Goal: Communication & Community: Answer question/provide support

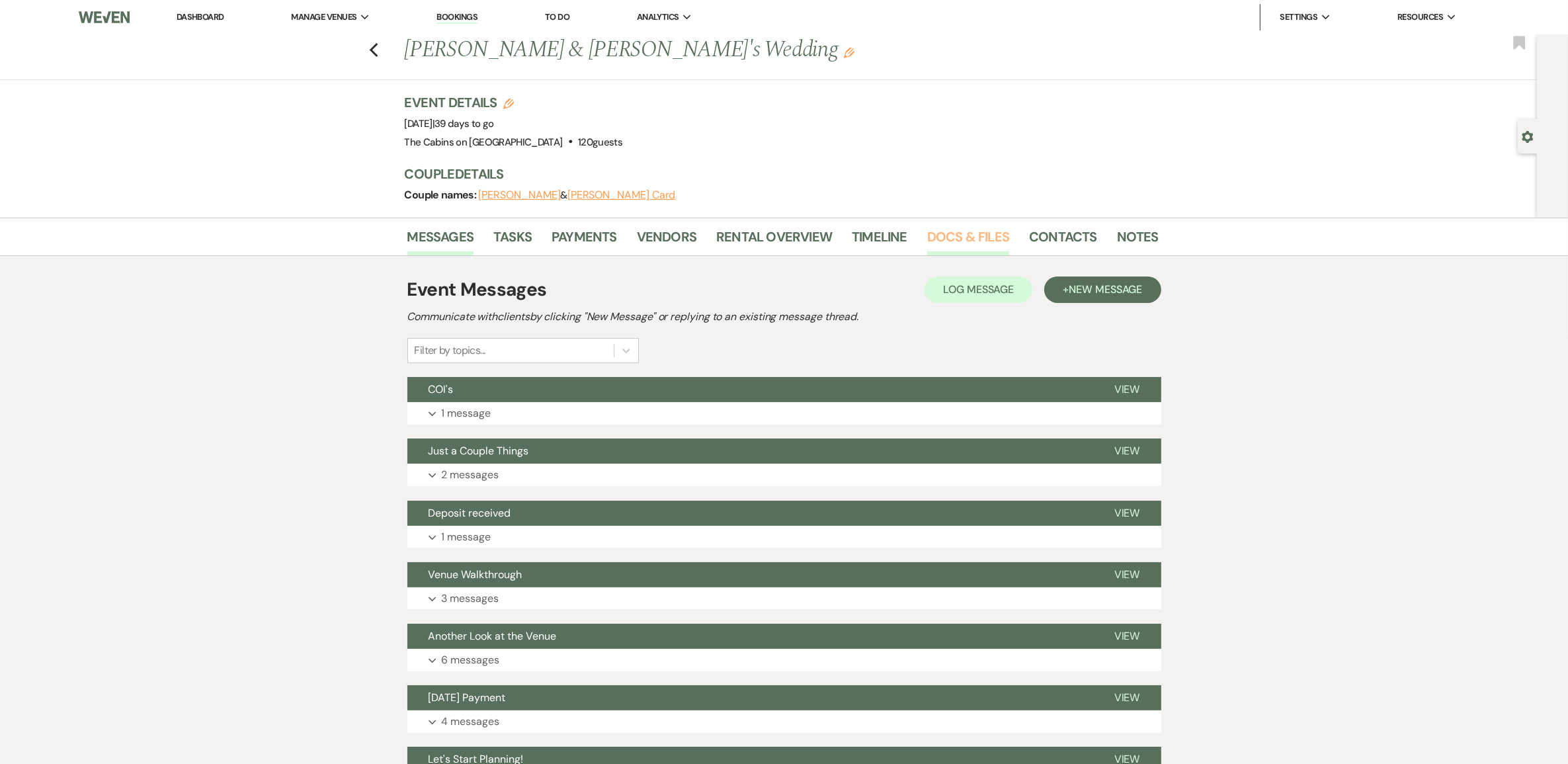
click at [950, 249] on link "Docs & Files" at bounding box center [968, 240] width 82 height 29
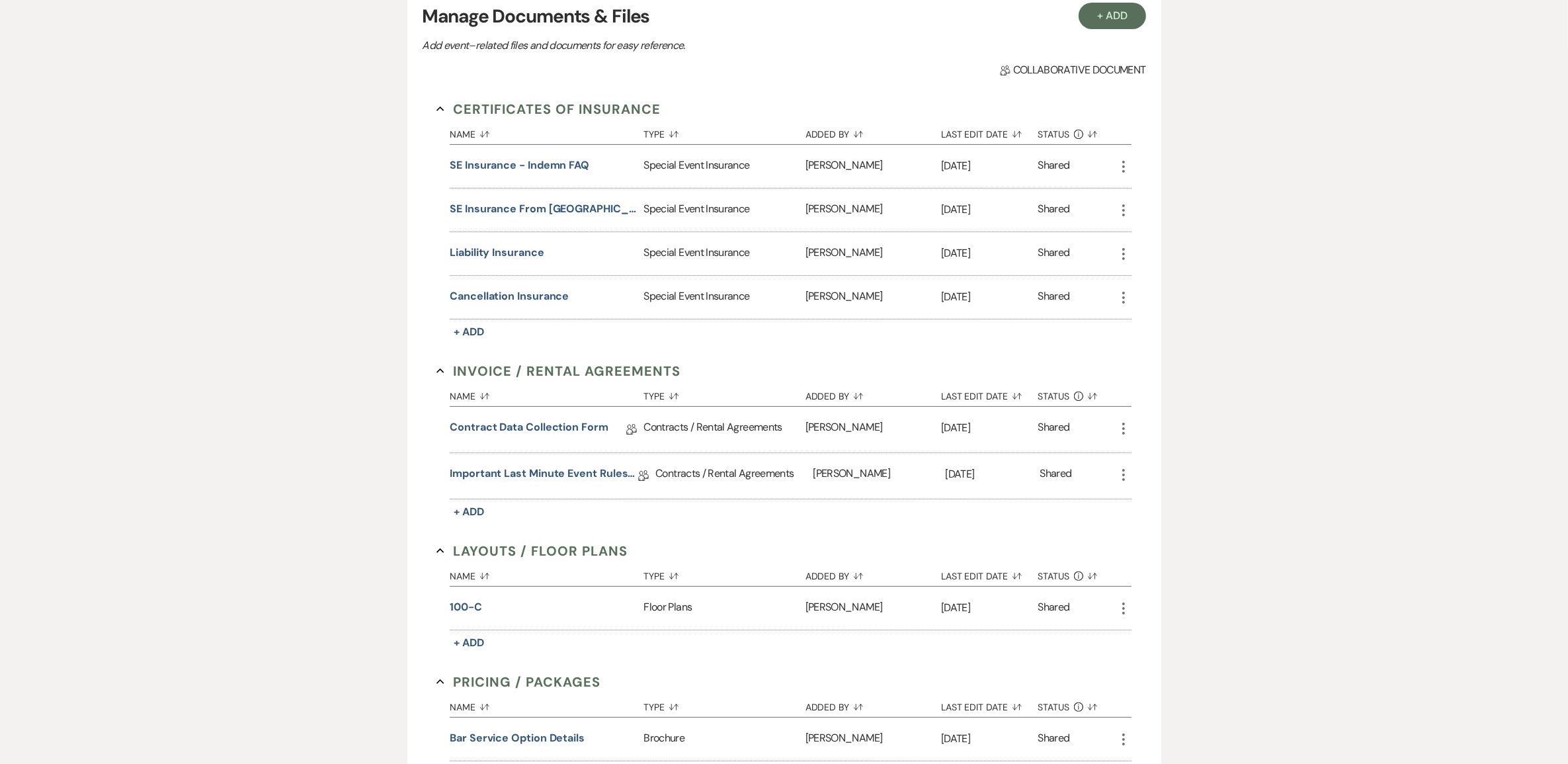
scroll to position [413, 0]
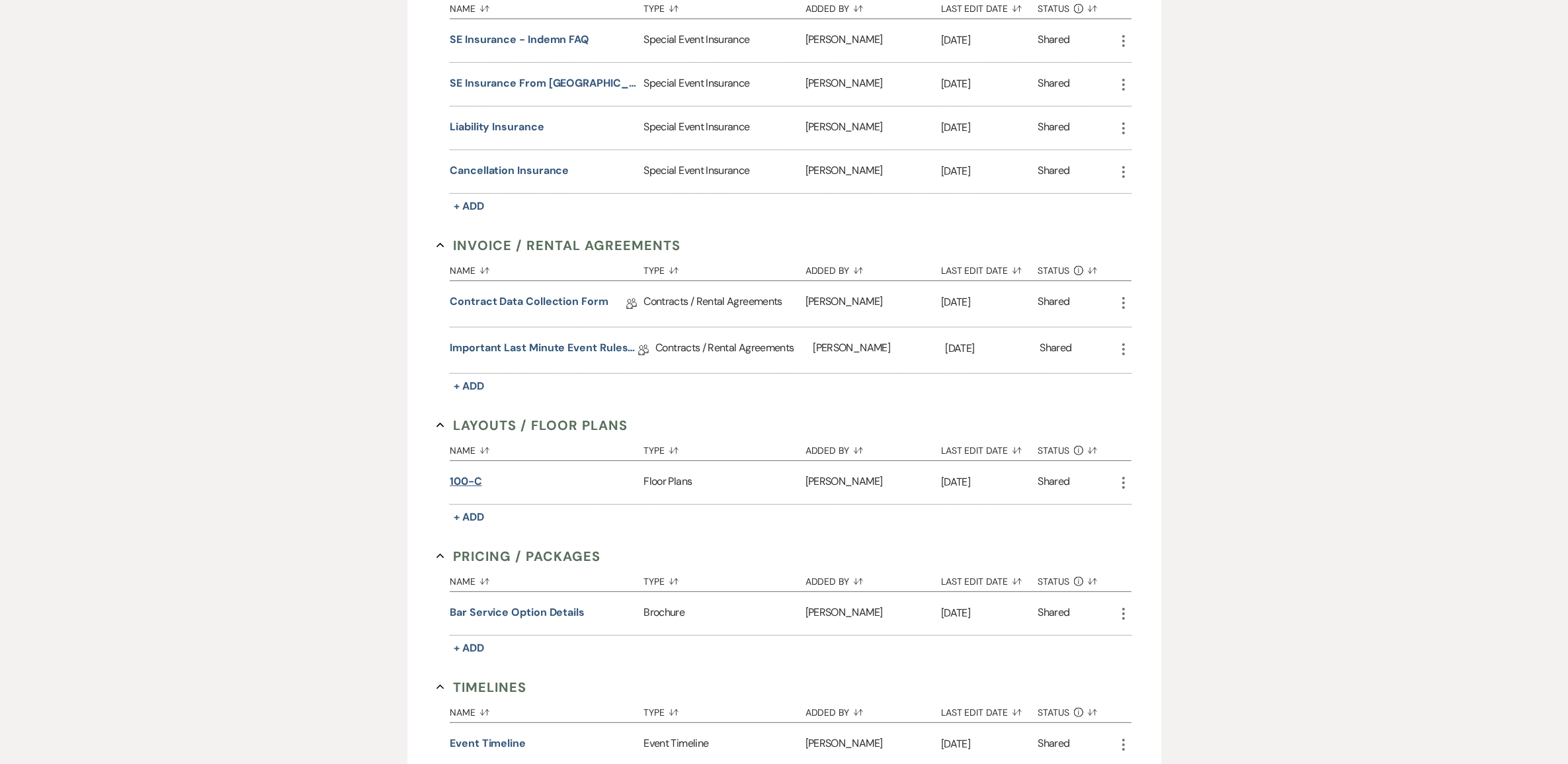
click at [474, 490] on button "100-C" at bounding box center [465, 482] width 32 height 16
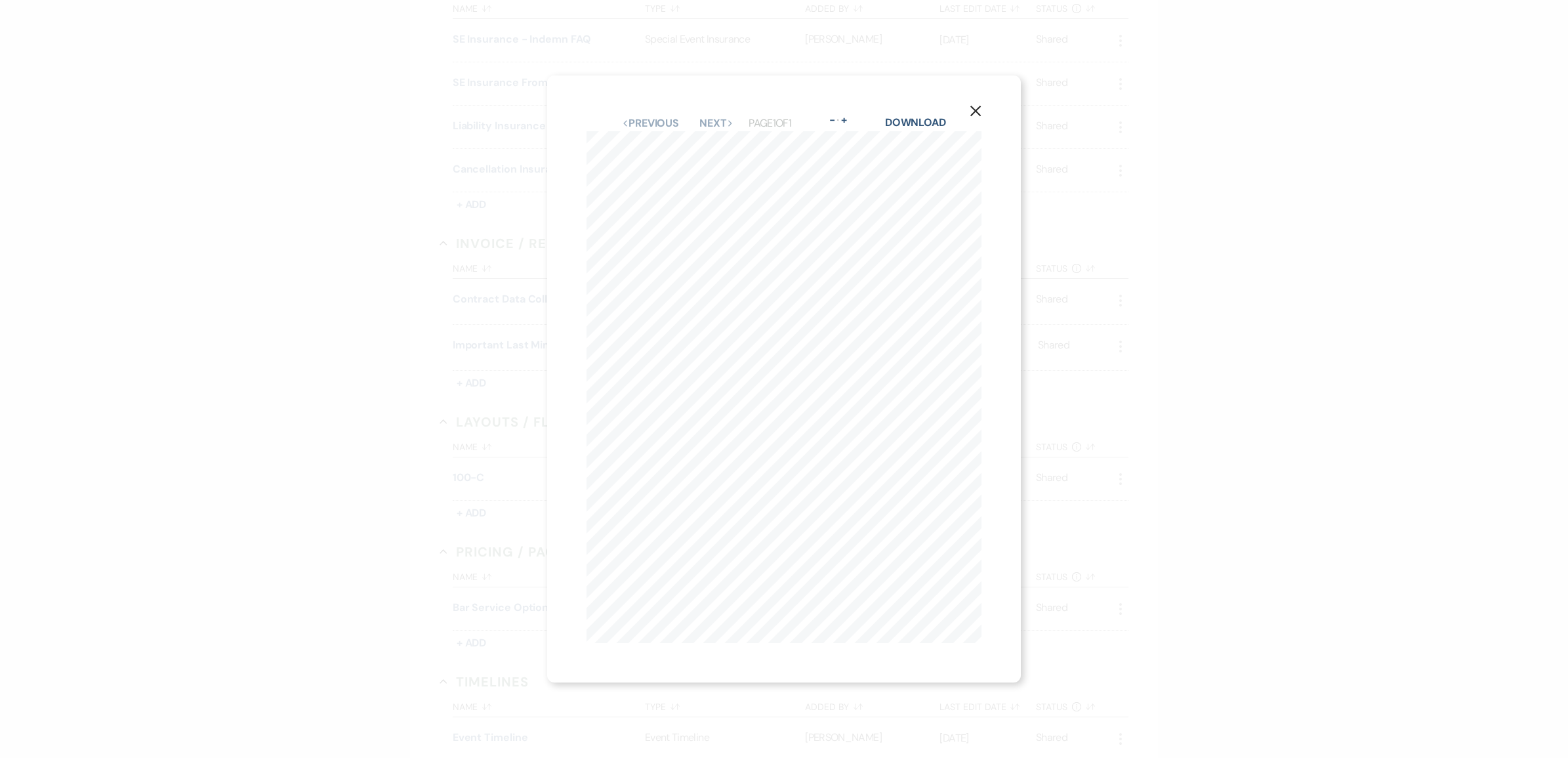
click at [975, 105] on icon "X" at bounding box center [976, 111] width 12 height 12
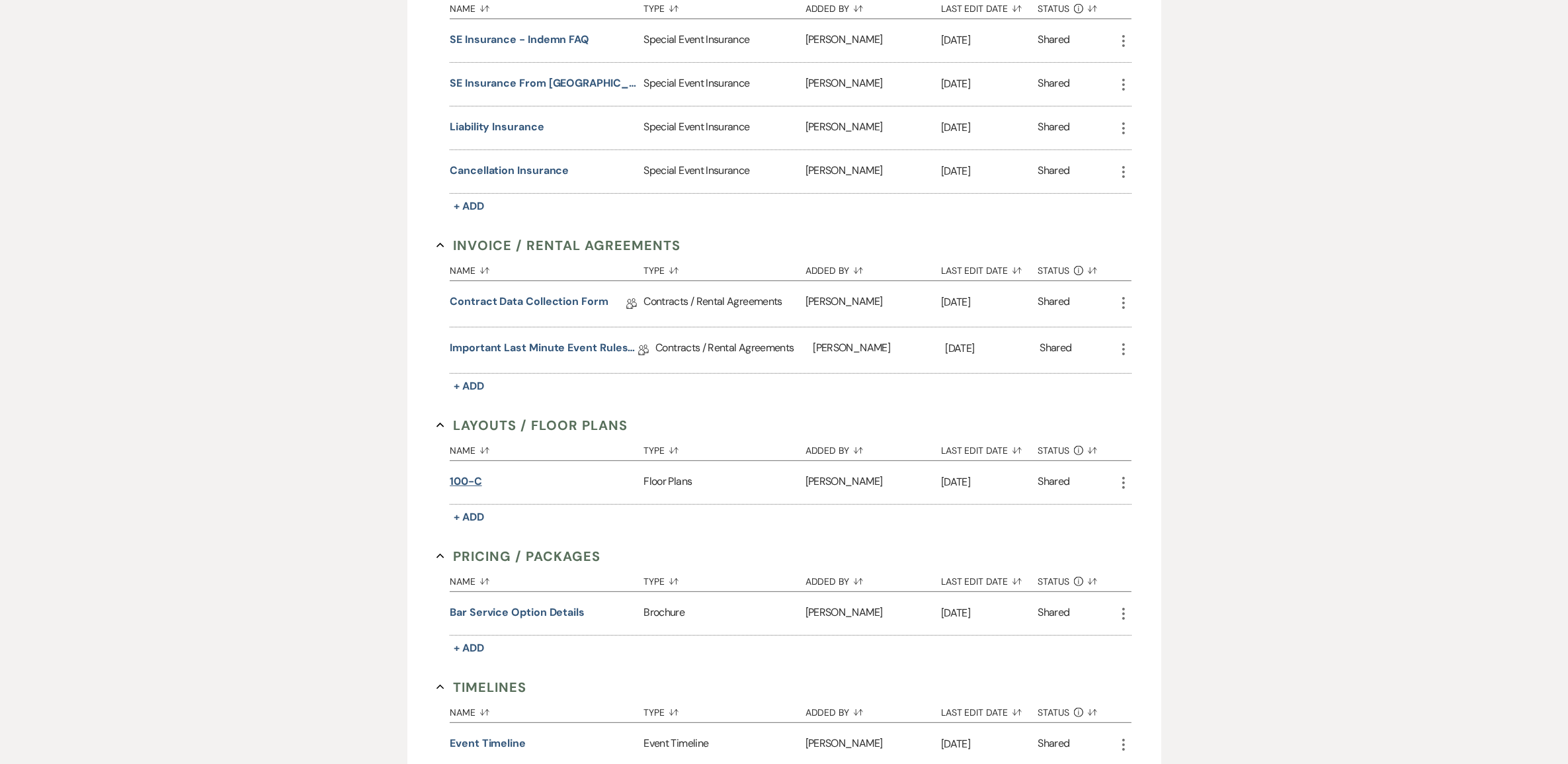
click at [480, 490] on button "100-C" at bounding box center [465, 482] width 32 height 16
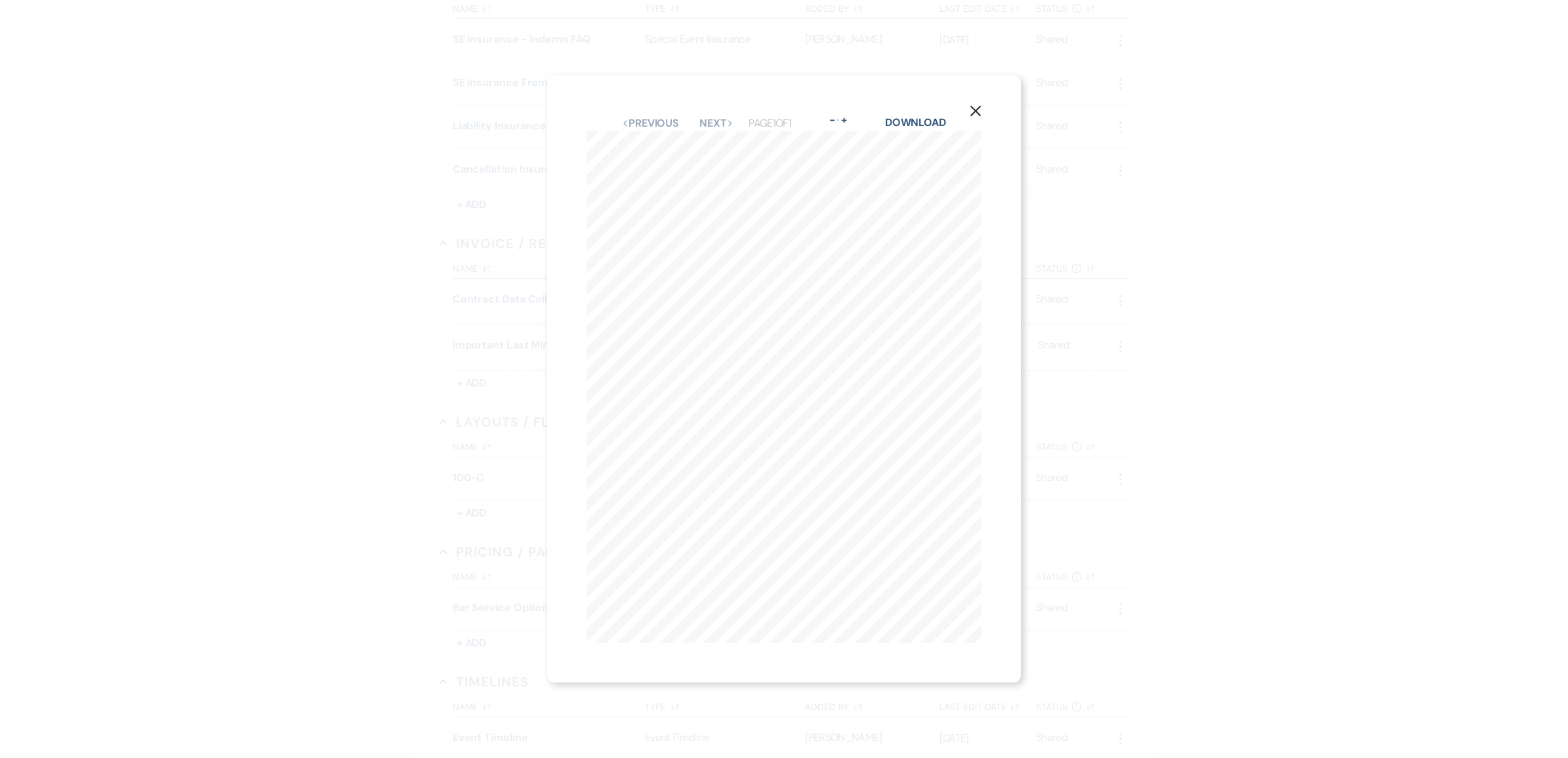
click at [981, 113] on button "X" at bounding box center [976, 110] width 20 height 23
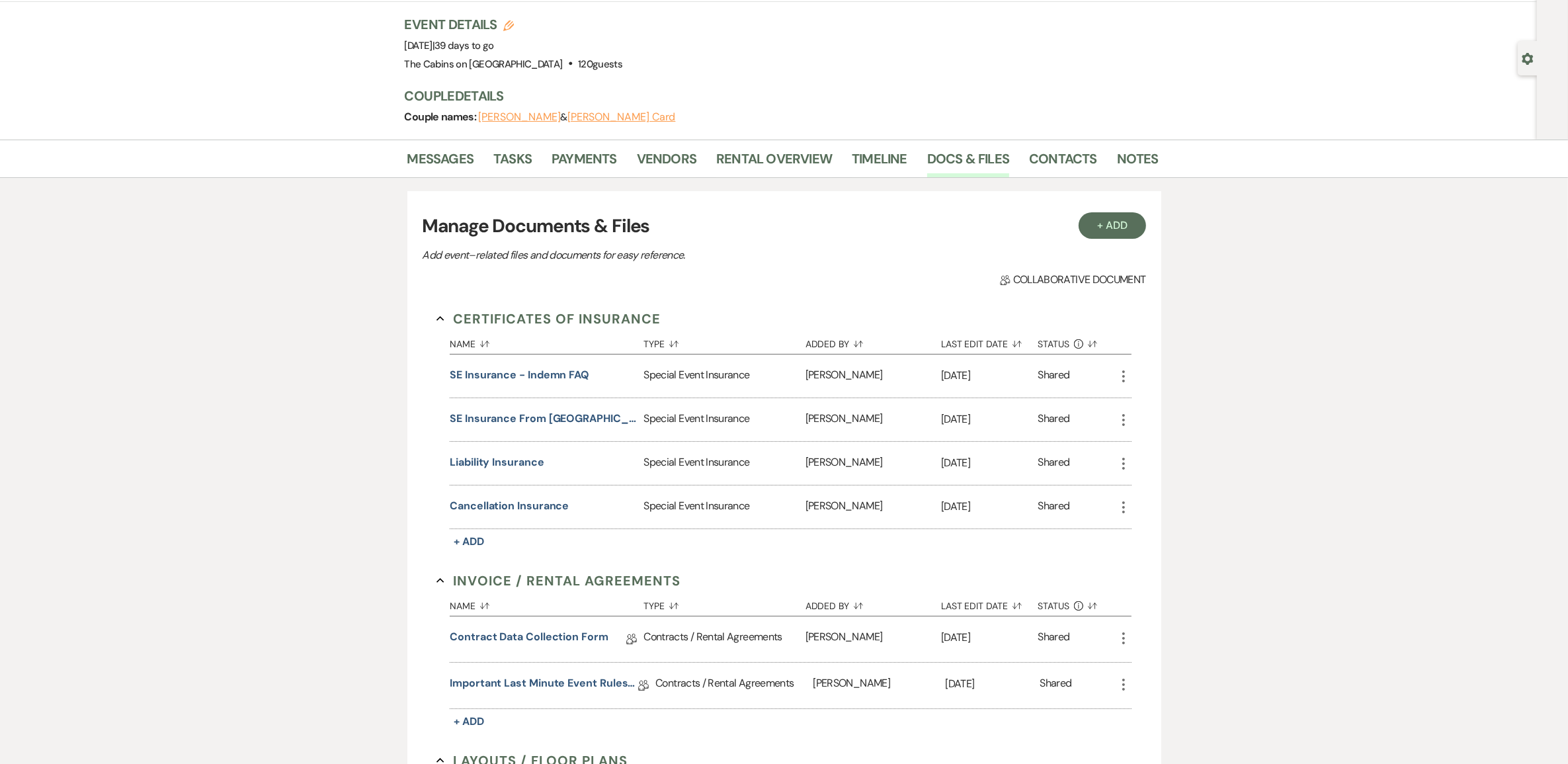
scroll to position [0, 0]
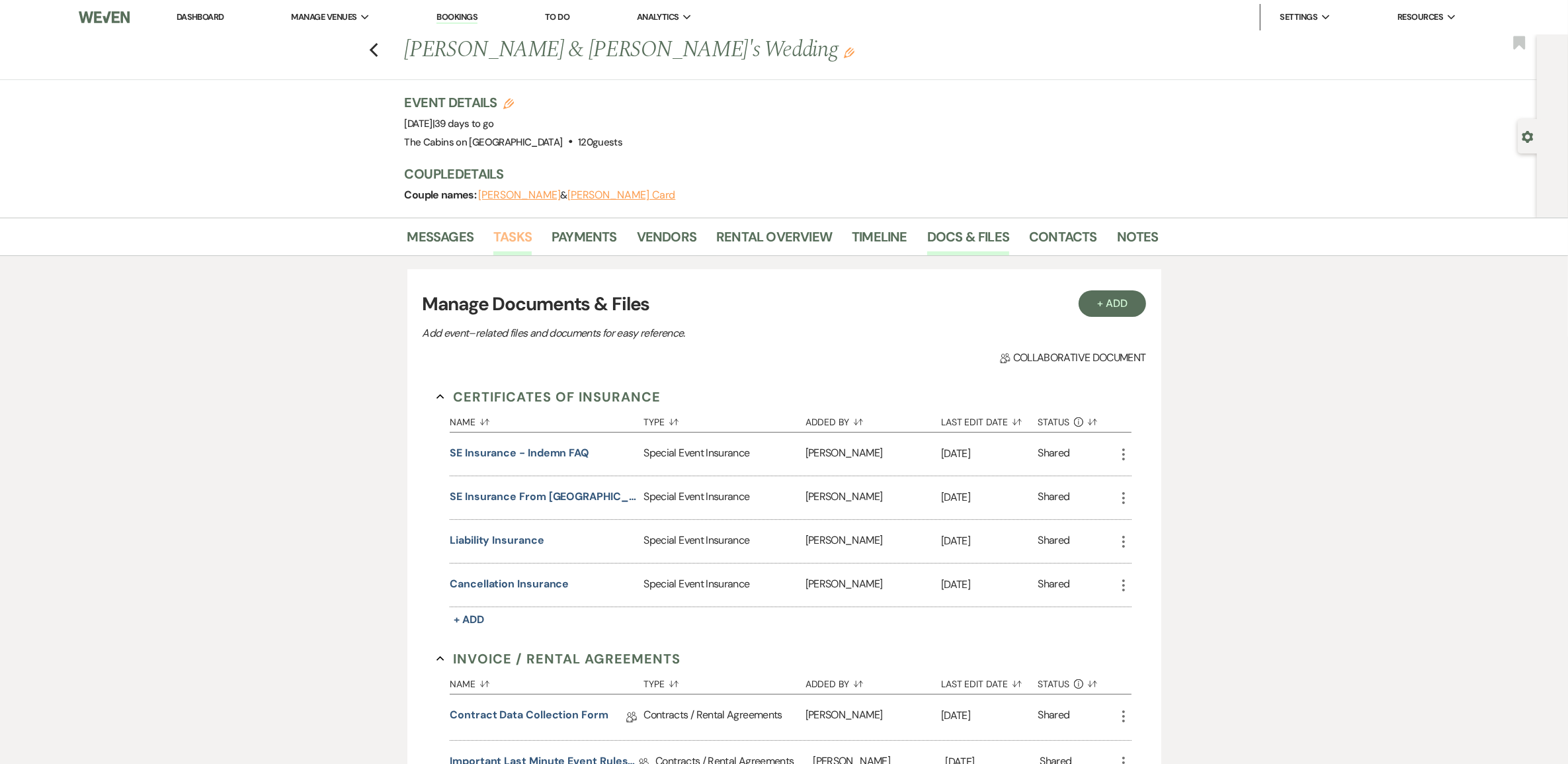
click at [517, 256] on link "Tasks" at bounding box center [512, 240] width 38 height 29
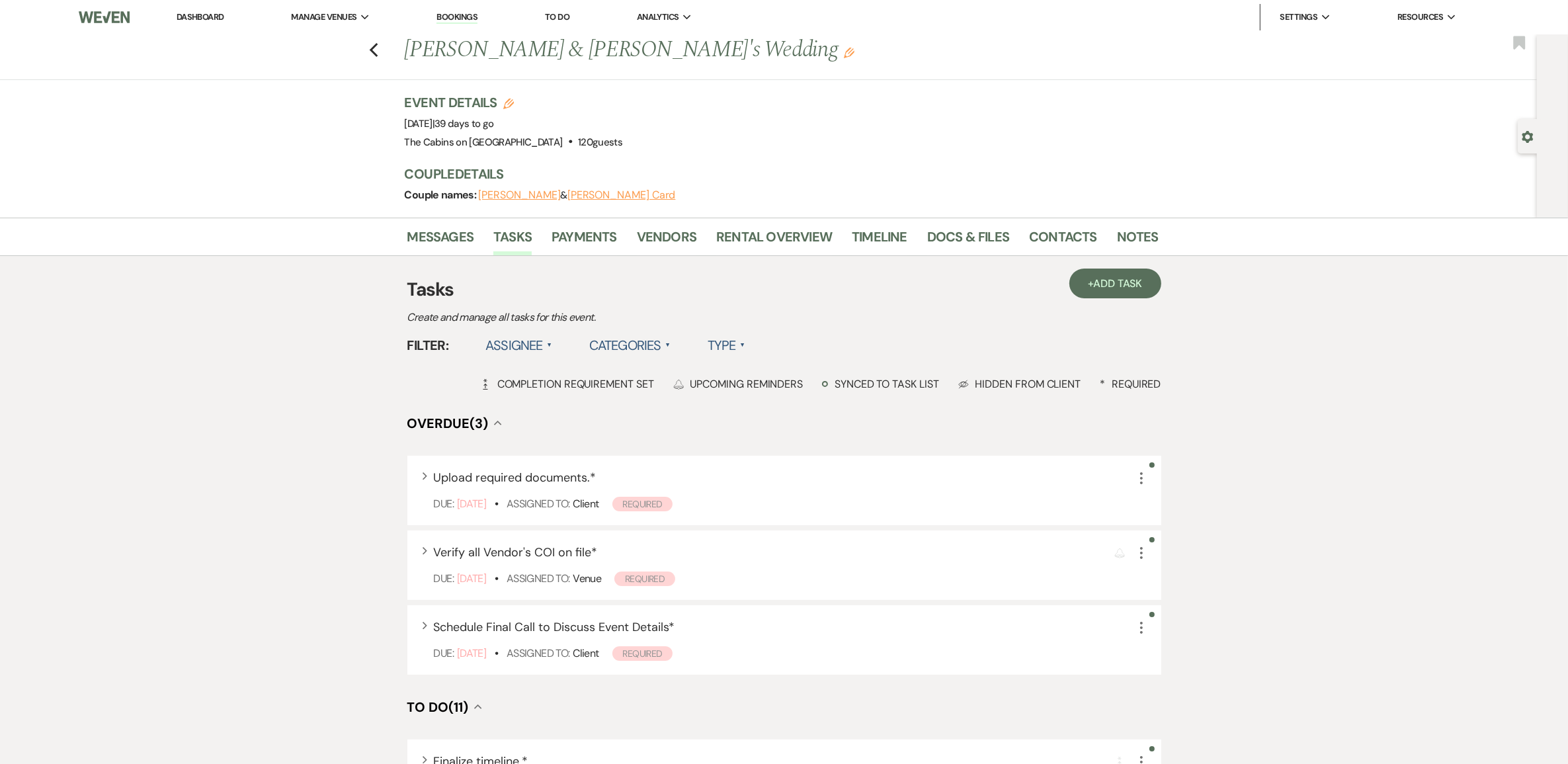
click at [745, 357] on label "Type ▲" at bounding box center [726, 345] width 38 height 23
click at [781, 388] on li "Required tasks" at bounding box center [773, 372] width 132 height 30
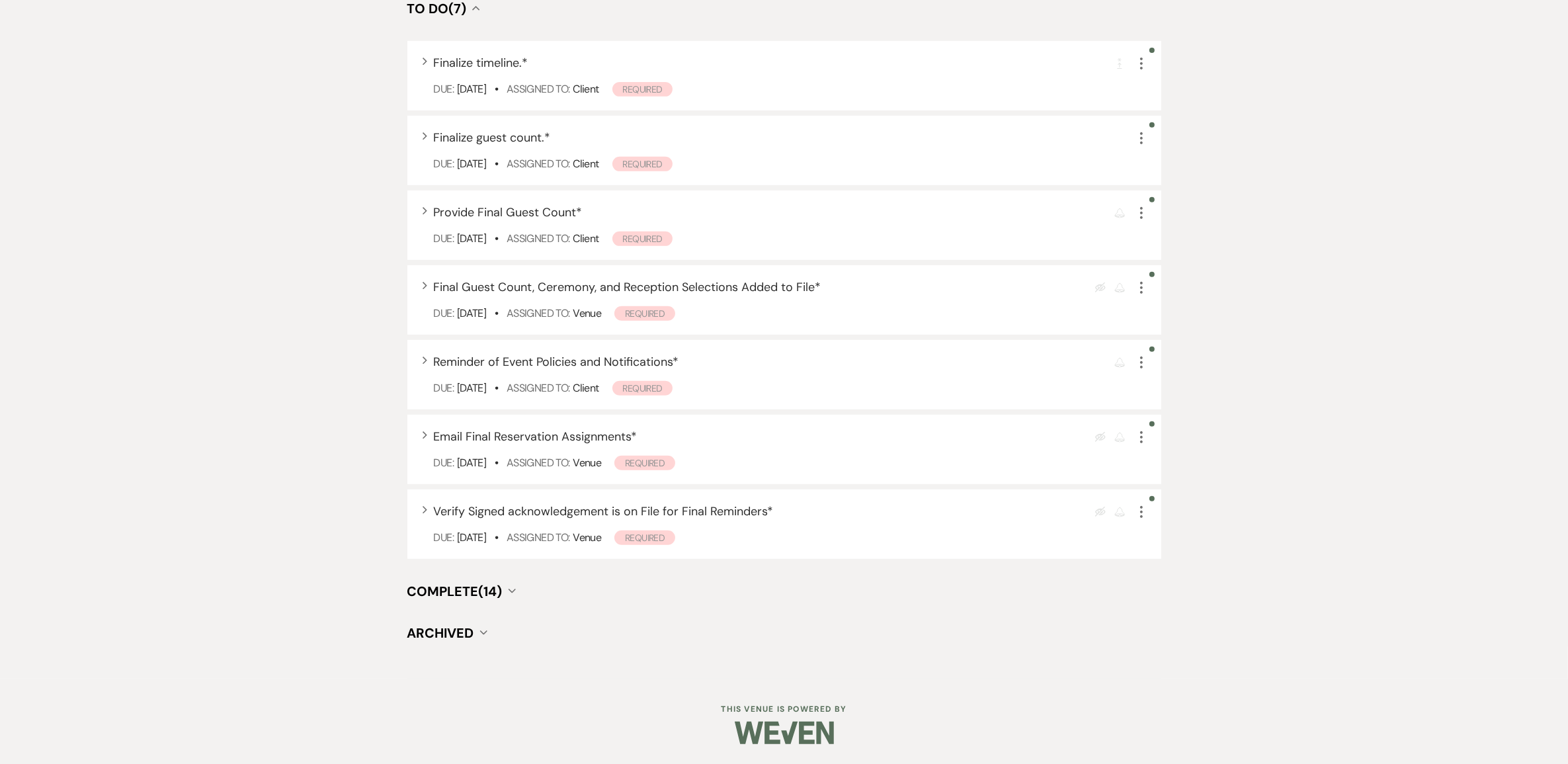
scroll to position [858, 0]
click at [491, 587] on span "Complete (14)" at bounding box center [455, 592] width 95 height 17
click at [498, 583] on span "Complete (14)" at bounding box center [455, 592] width 95 height 17
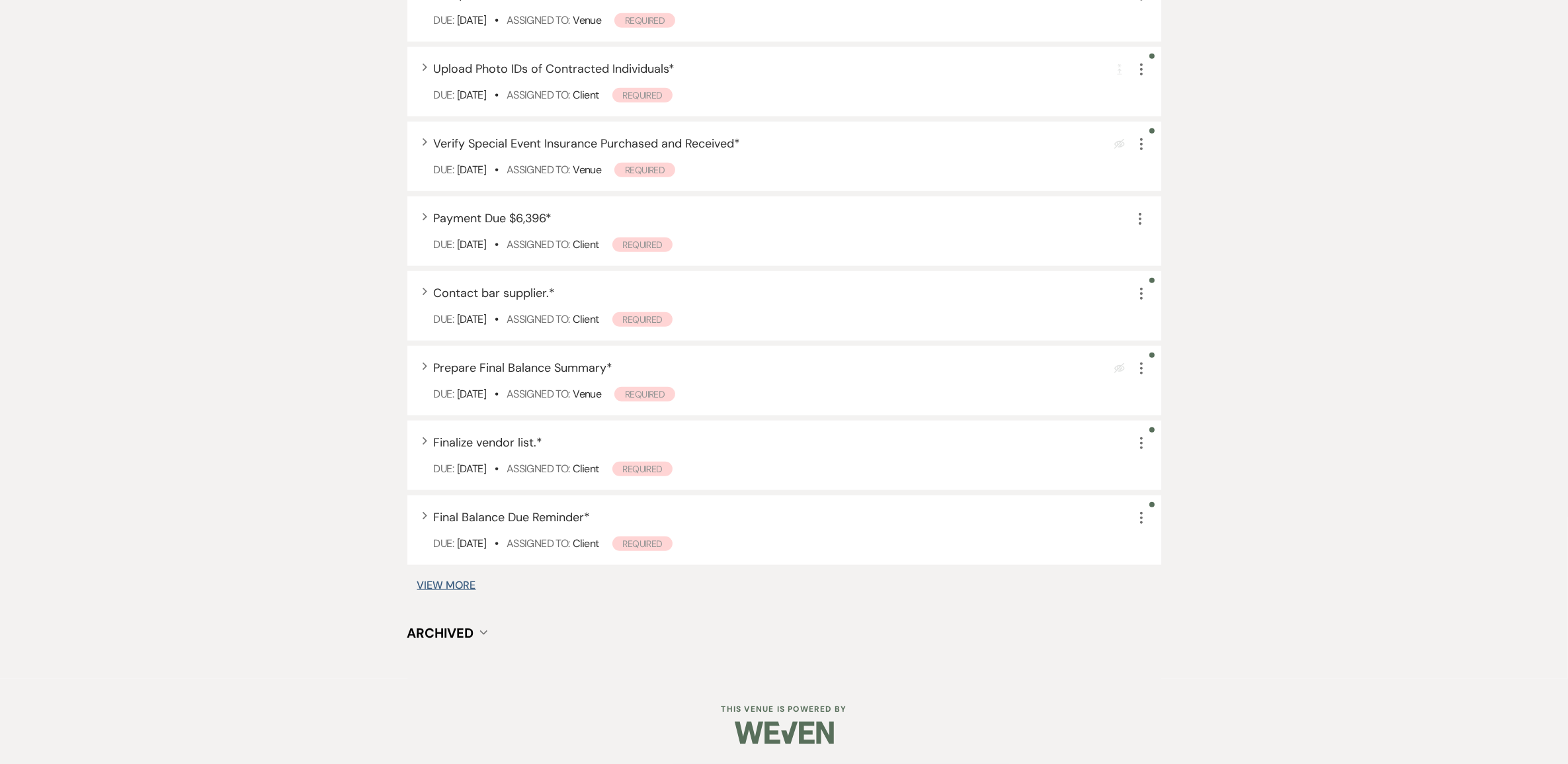
scroll to position [1746, 0]
click at [473, 580] on button "View More" at bounding box center [447, 586] width 59 height 11
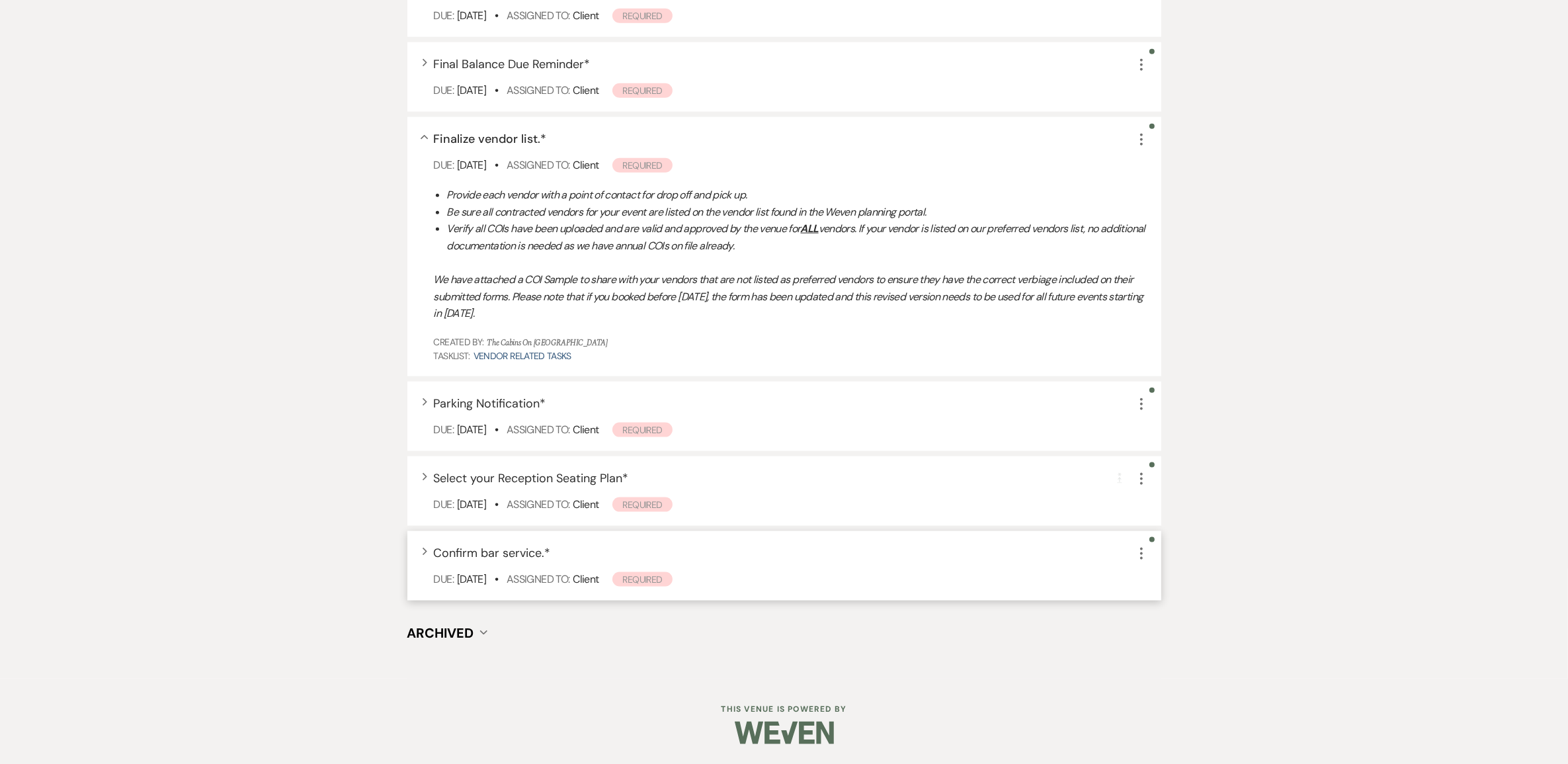
scroll to position [2271, 0]
click at [547, 470] on span "Select your Reception Seating Plan *" at bounding box center [531, 478] width 195 height 16
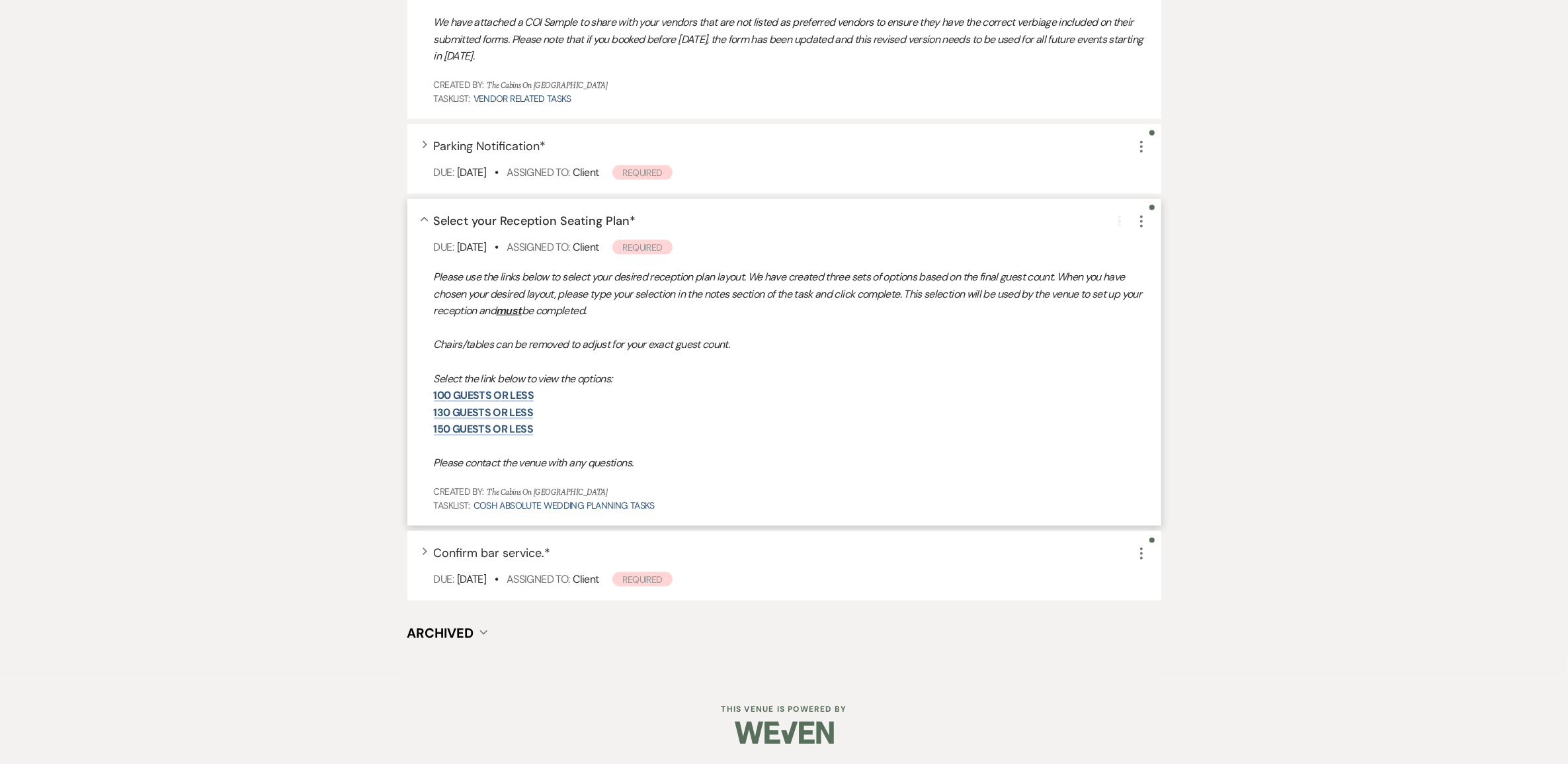
scroll to position [2436, 0]
click at [504, 388] on p "Select the link below to view the options:" at bounding box center [791, 379] width 714 height 17
click at [504, 402] on link "100 guests or less" at bounding box center [484, 395] width 100 height 14
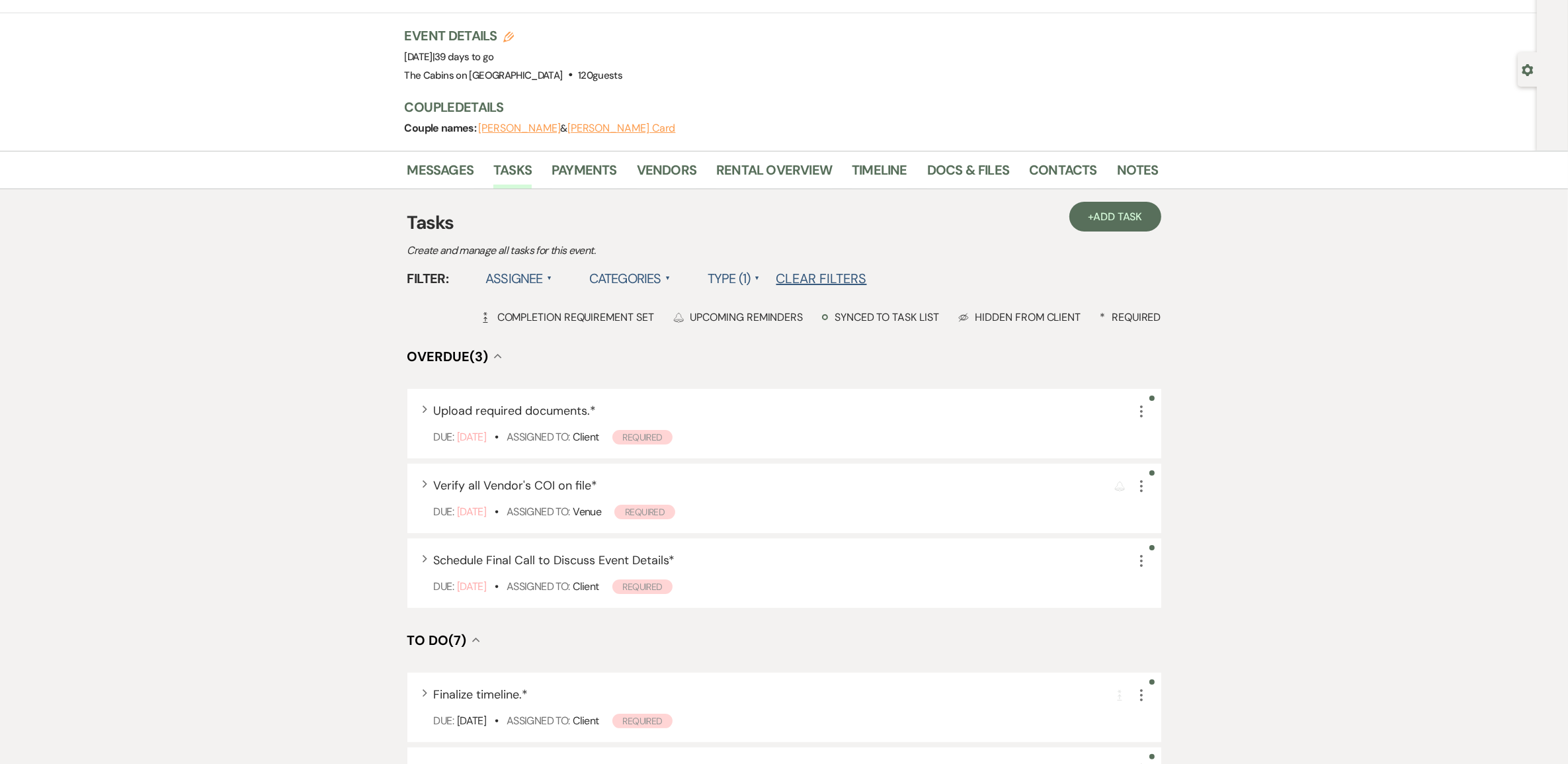
scroll to position [0, 0]
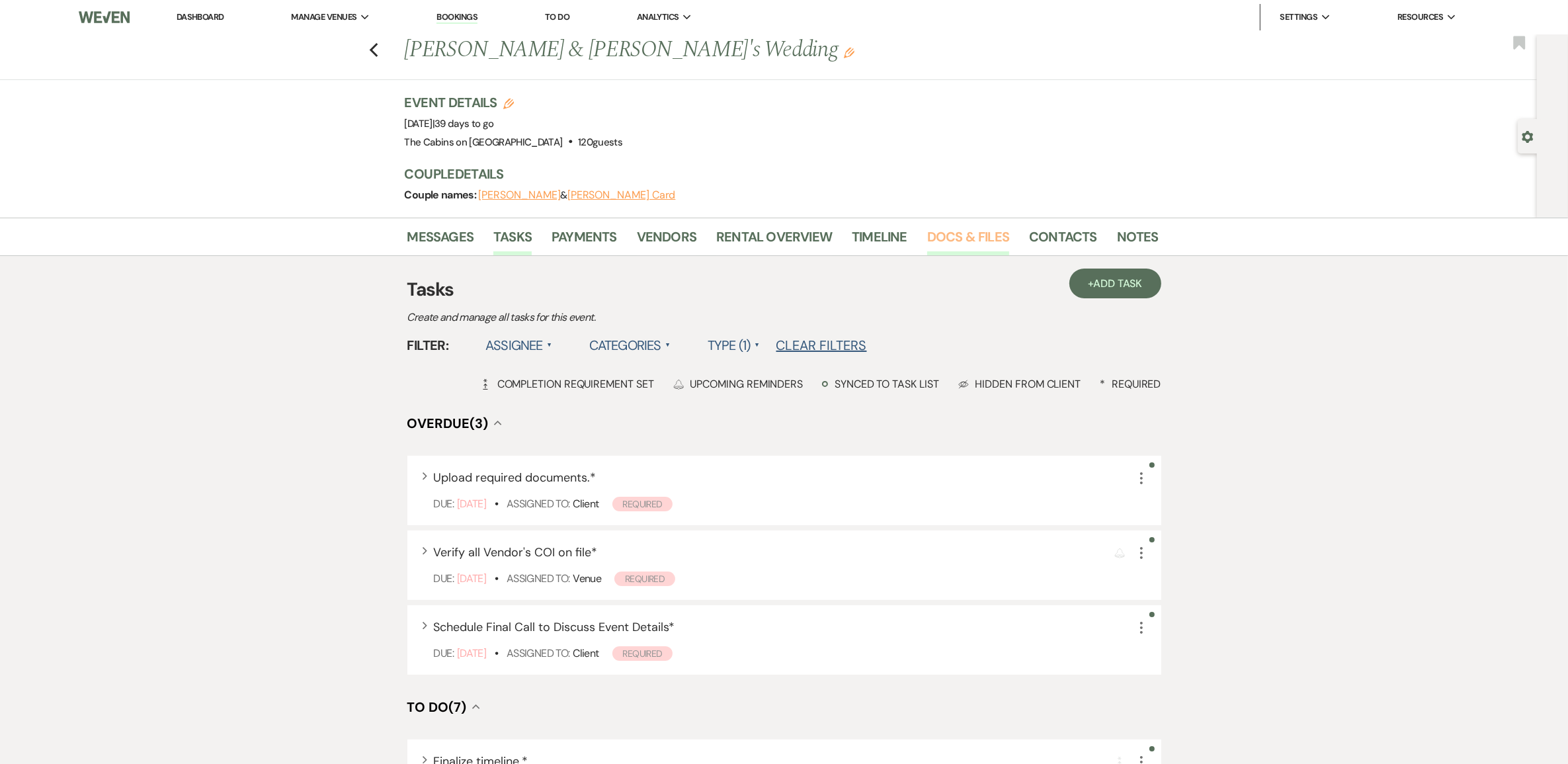
click at [951, 252] on link "Docs & Files" at bounding box center [968, 240] width 82 height 29
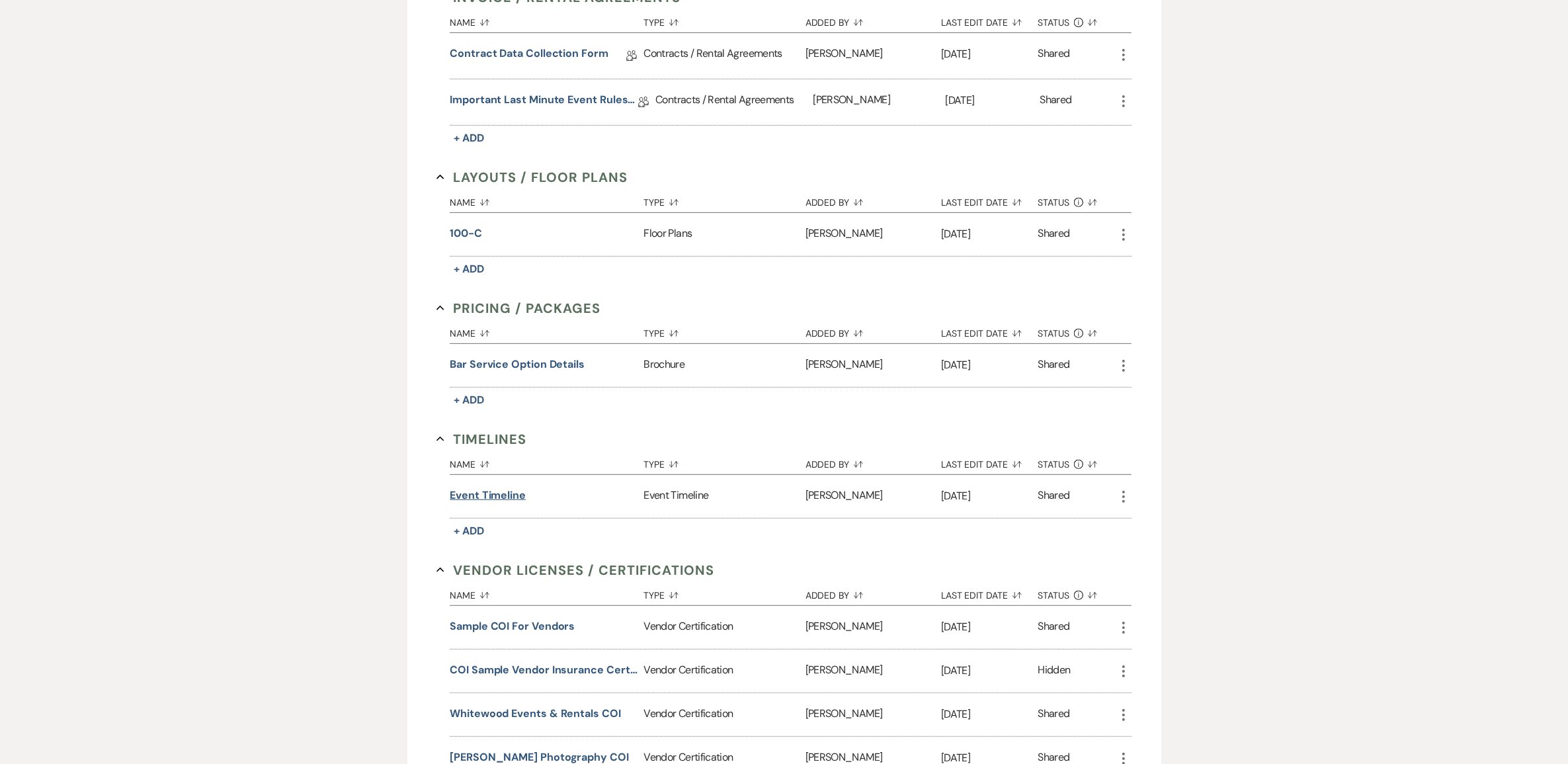
scroll to position [826, 0]
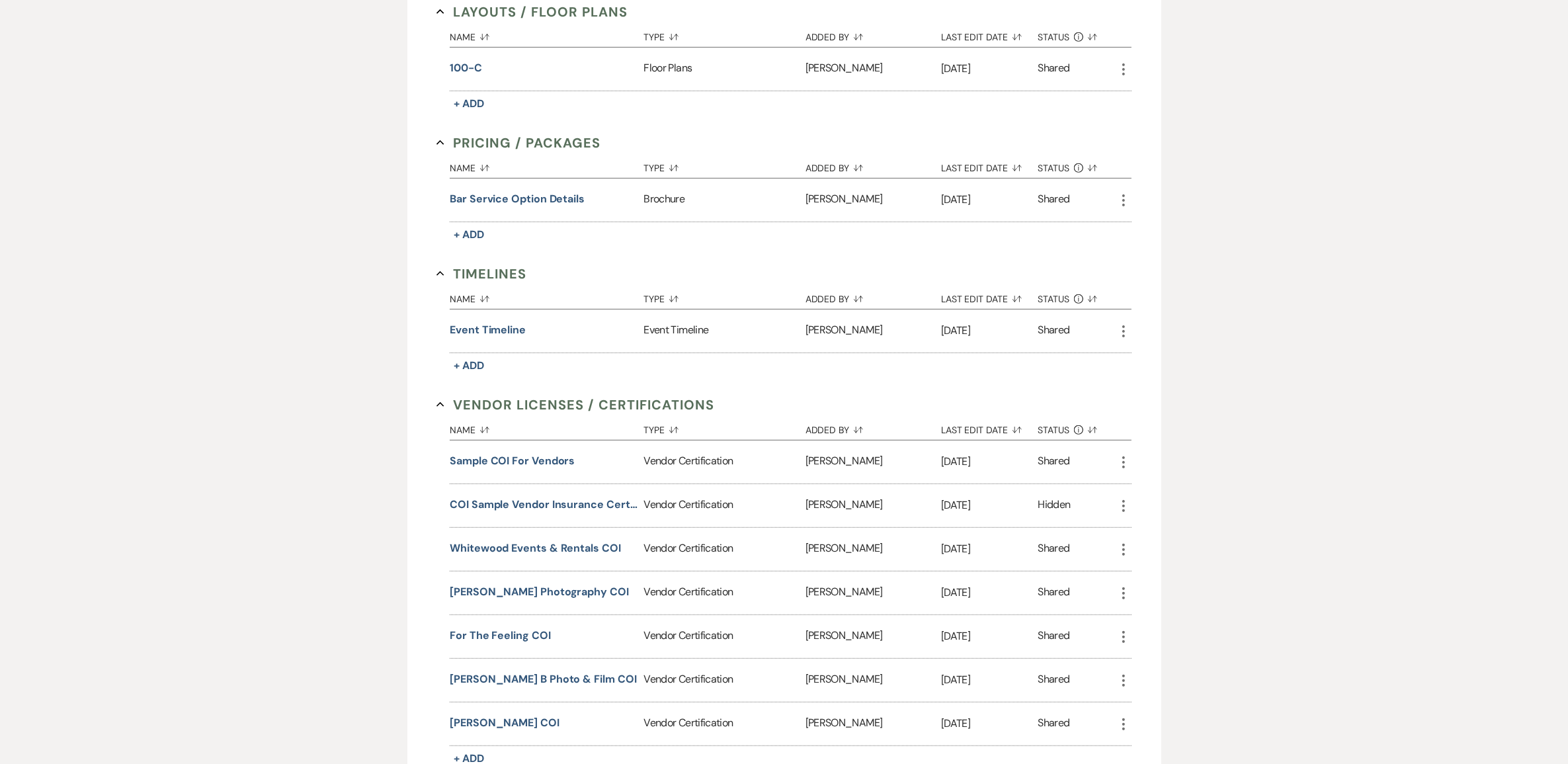
click at [493, 76] on div "100-C" at bounding box center [546, 68] width 194 height 16
click at [482, 76] on button "100-C" at bounding box center [465, 68] width 32 height 16
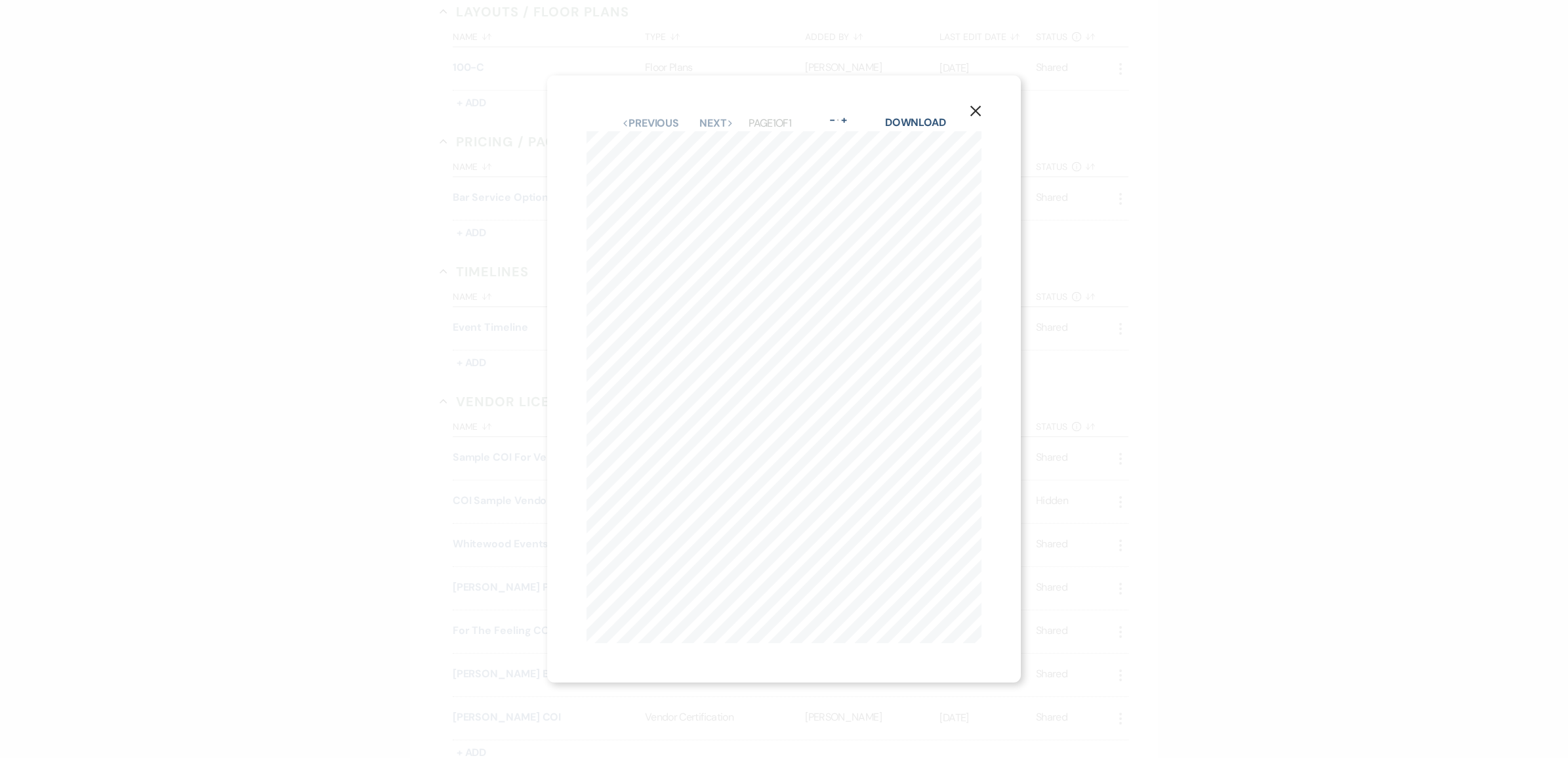
click at [982, 106] on icon "X" at bounding box center [976, 111] width 12 height 12
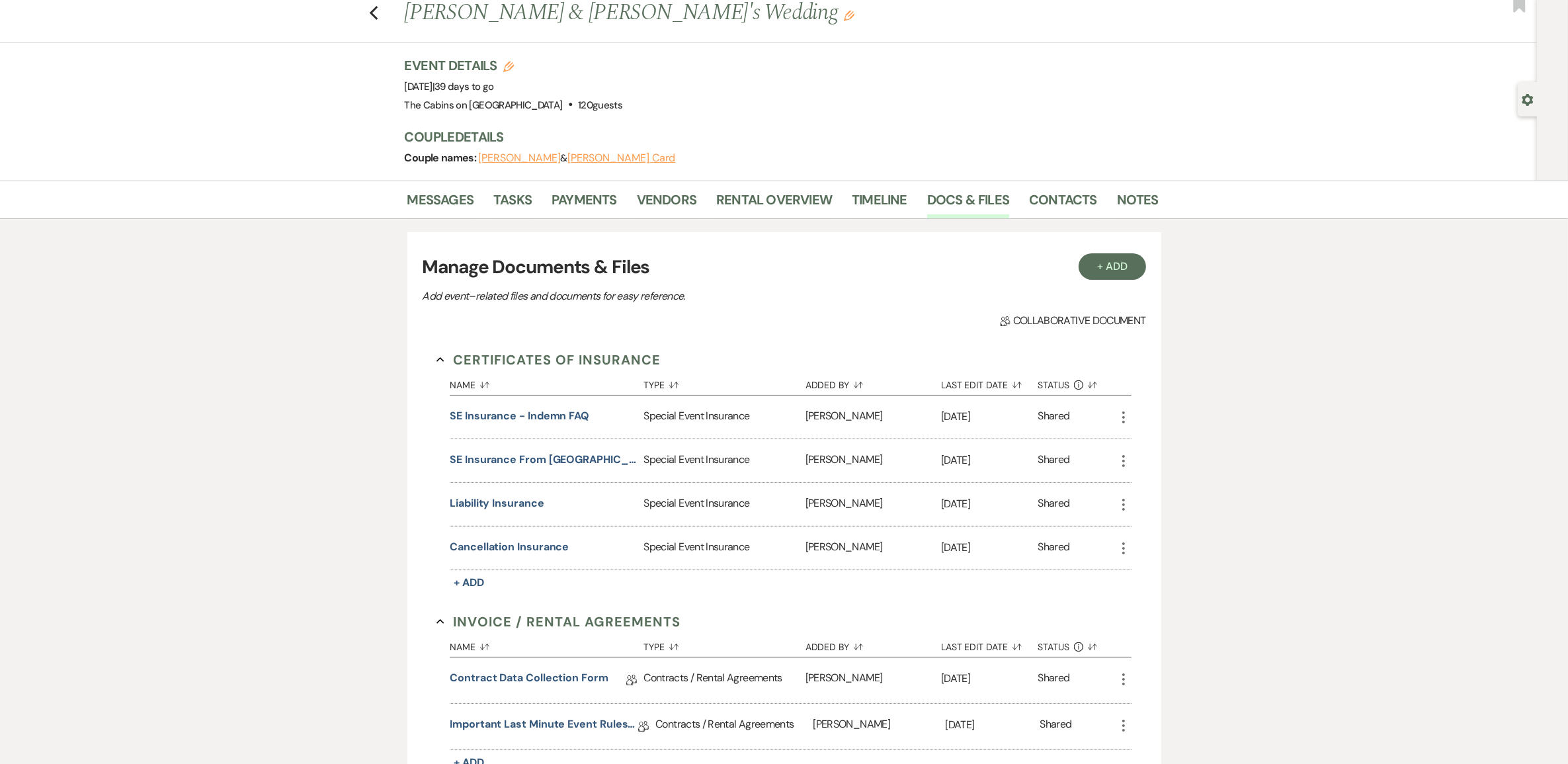
scroll to position [0, 0]
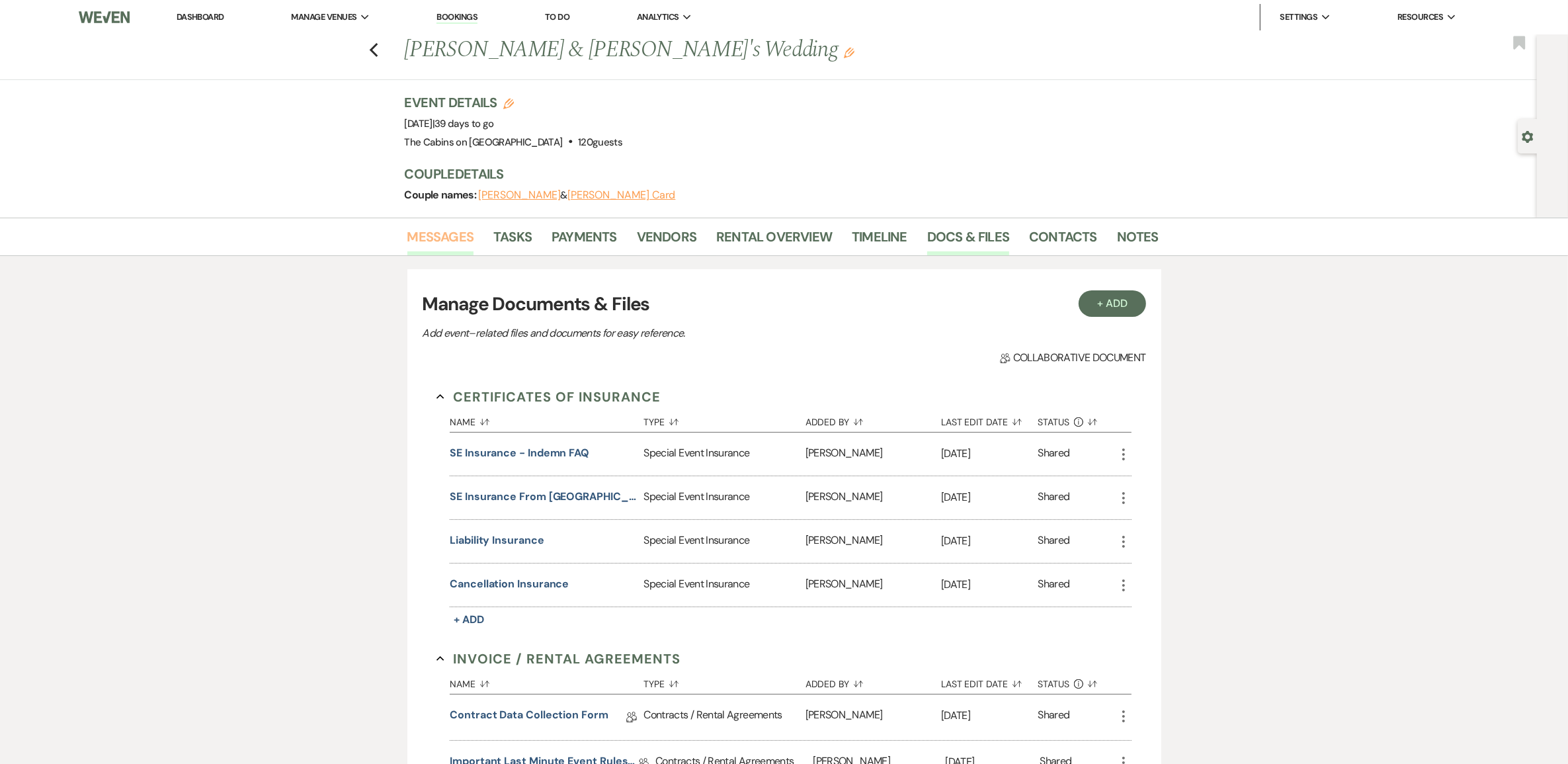
click at [429, 250] on link "Messages" at bounding box center [441, 240] width 67 height 29
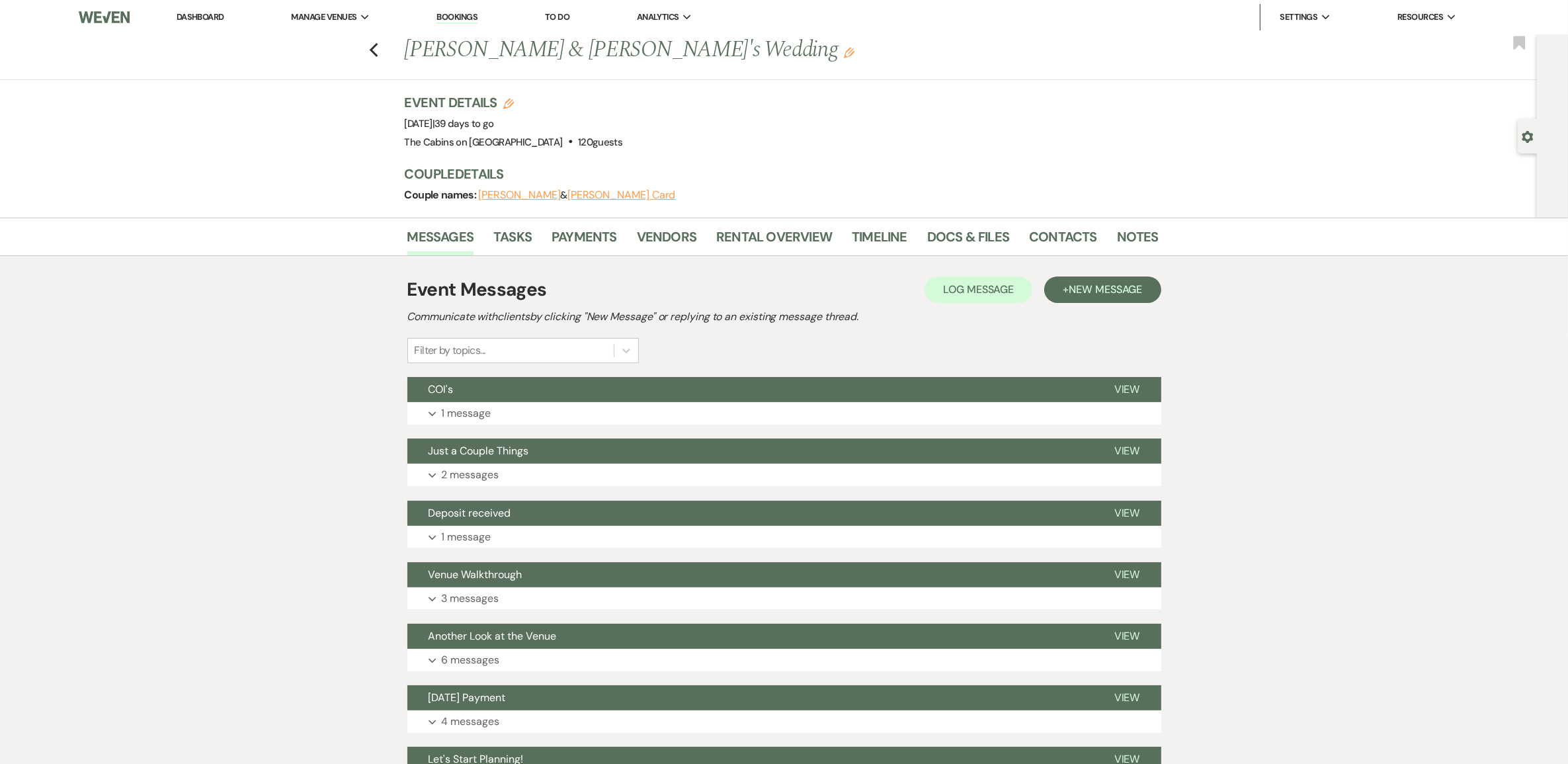
click at [215, 19] on link "Dashboard" at bounding box center [200, 17] width 48 height 11
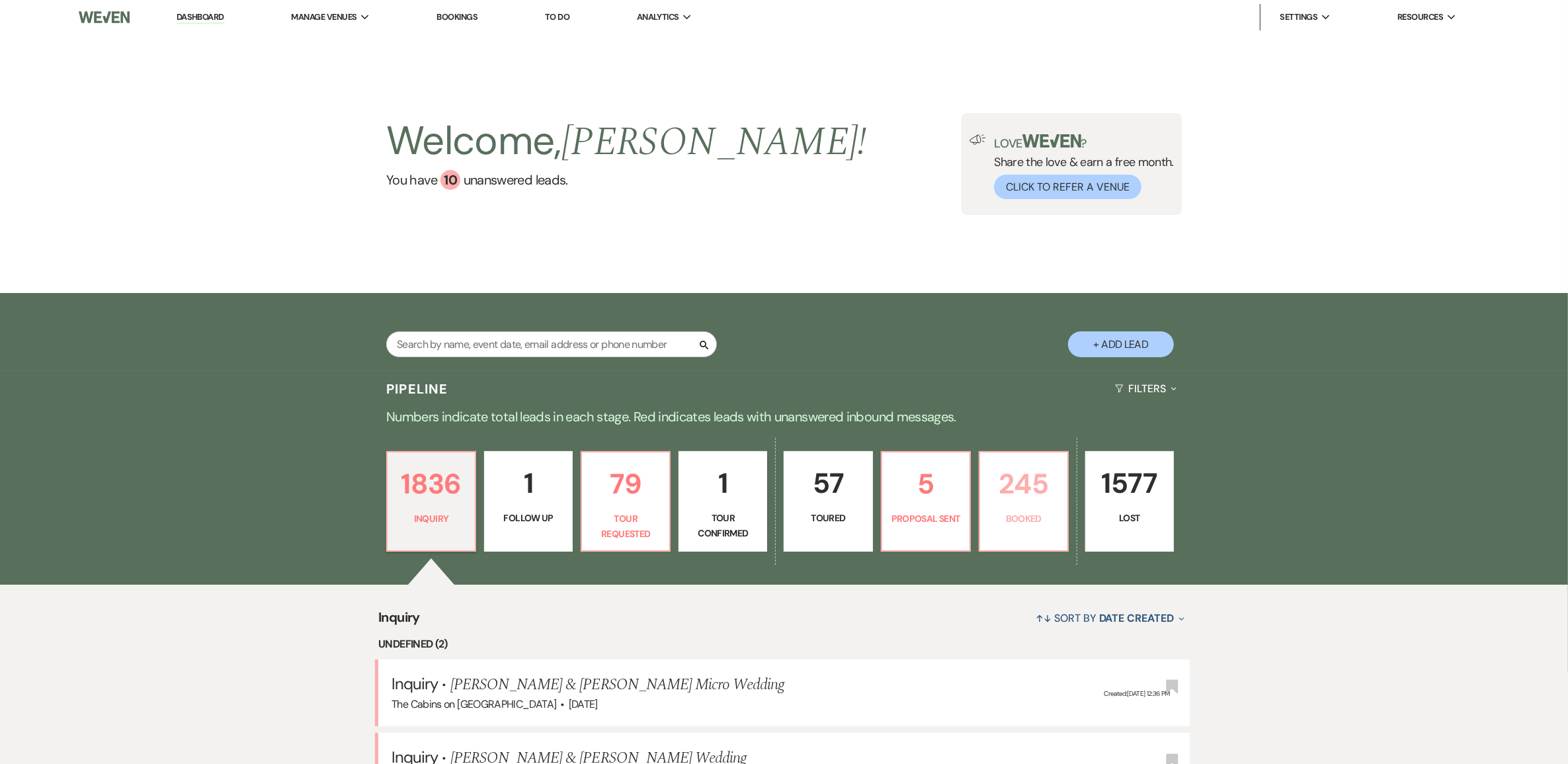
click at [1031, 506] on p "245" at bounding box center [1023, 484] width 71 height 44
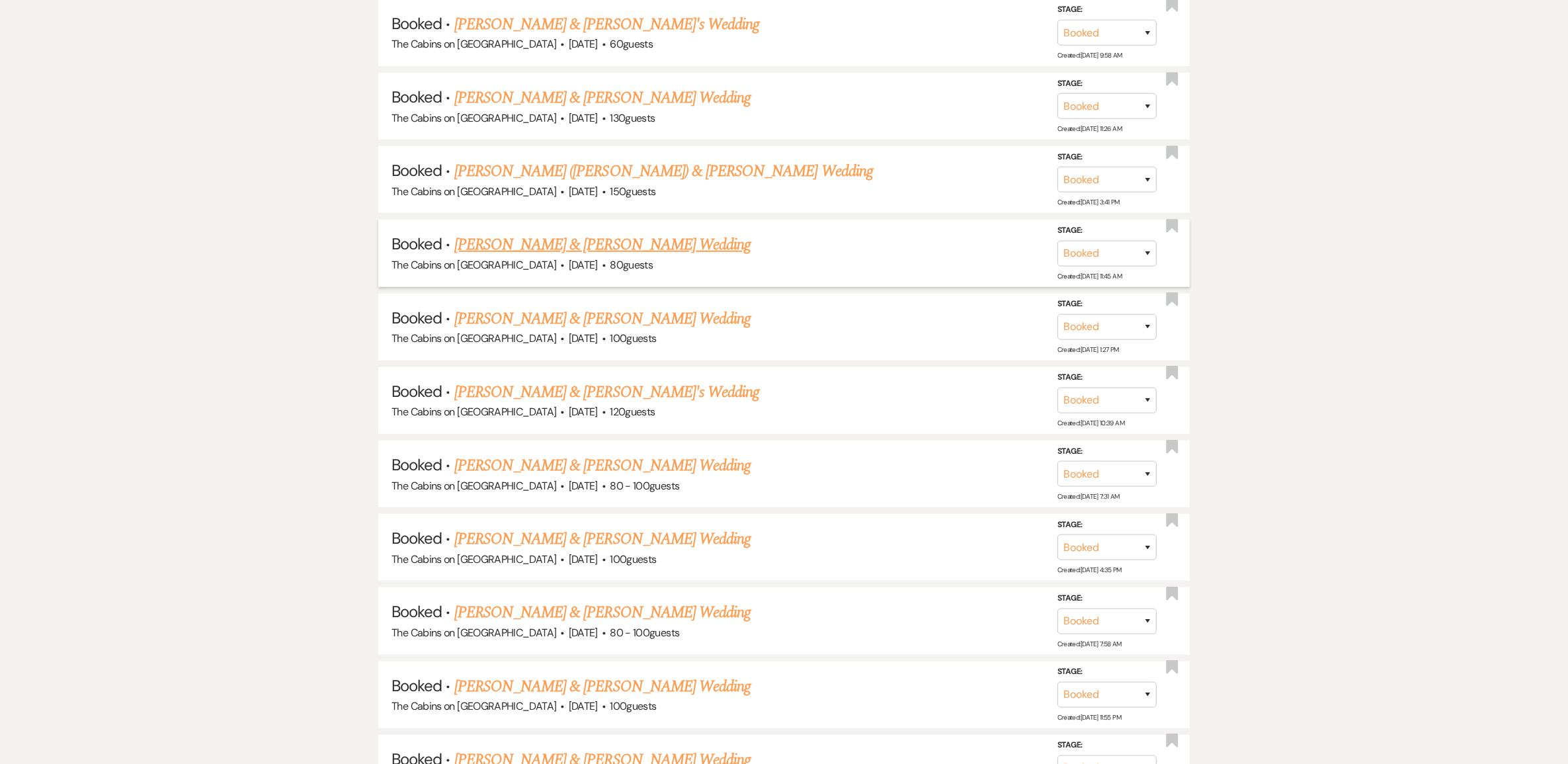
scroll to position [1488, 0]
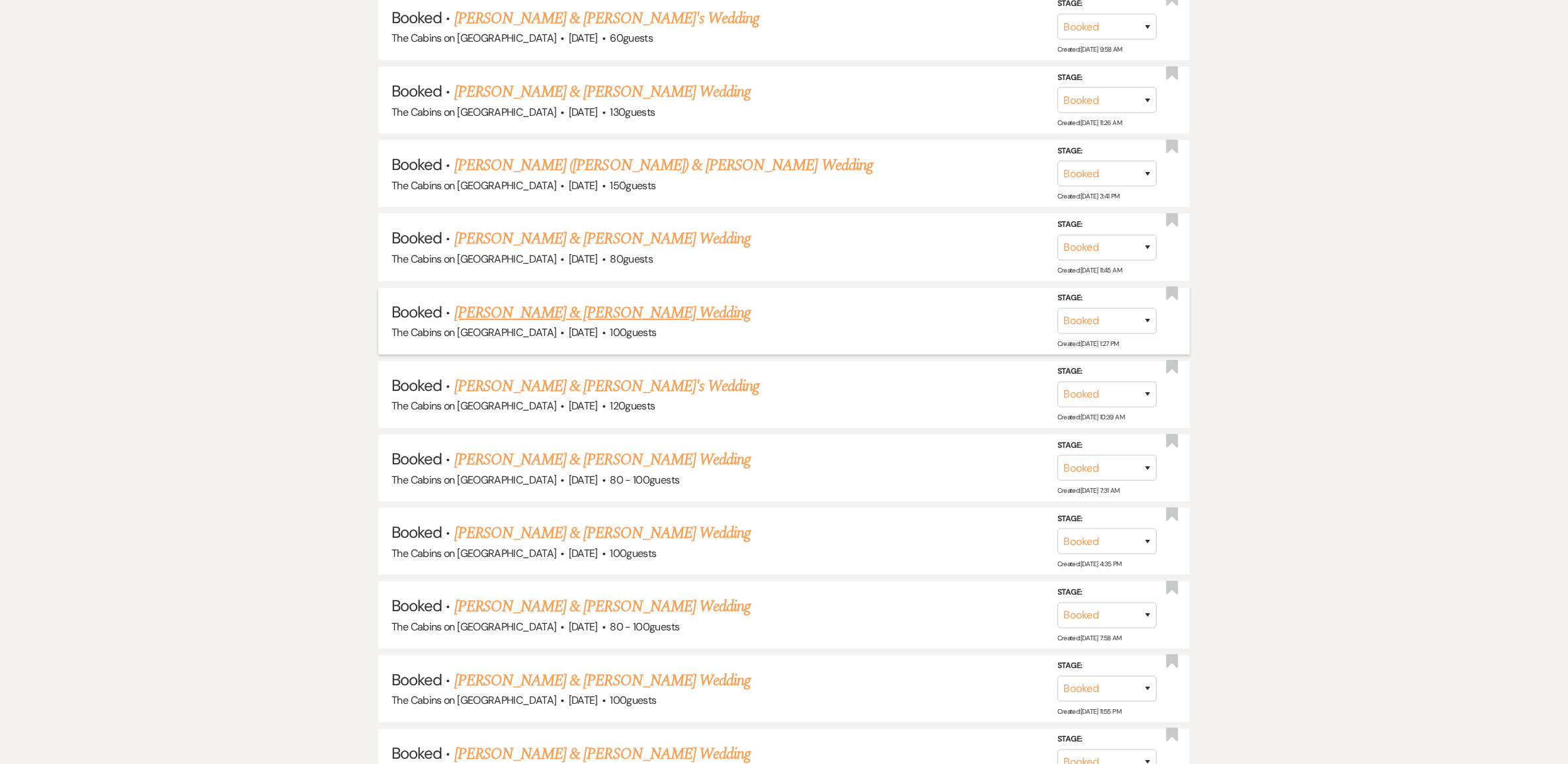
click at [569, 325] on link "[PERSON_NAME] & [PERSON_NAME] Wedding" at bounding box center [602, 313] width 296 height 23
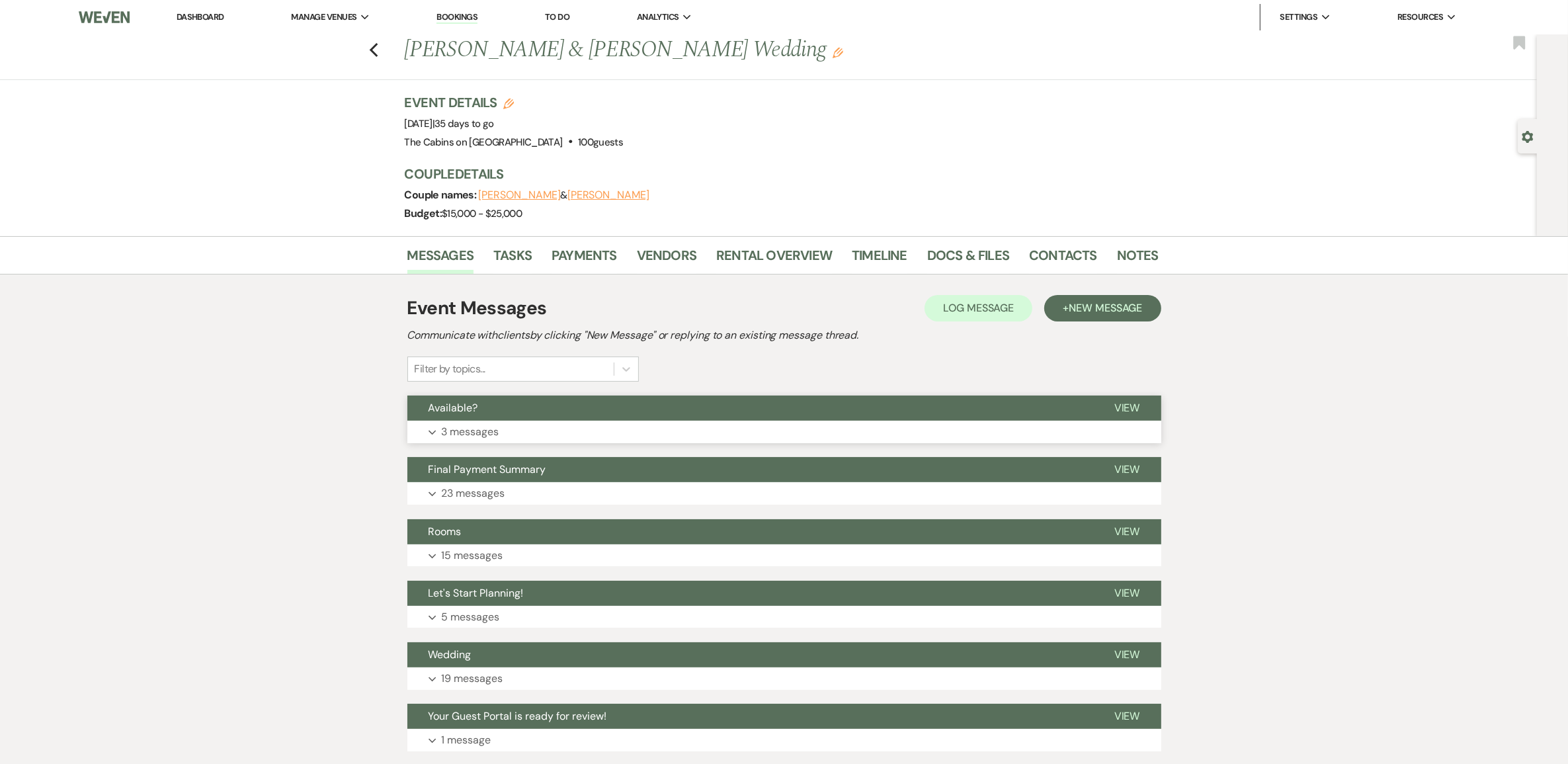
click at [499, 441] on p "3 messages" at bounding box center [471, 432] width 58 height 17
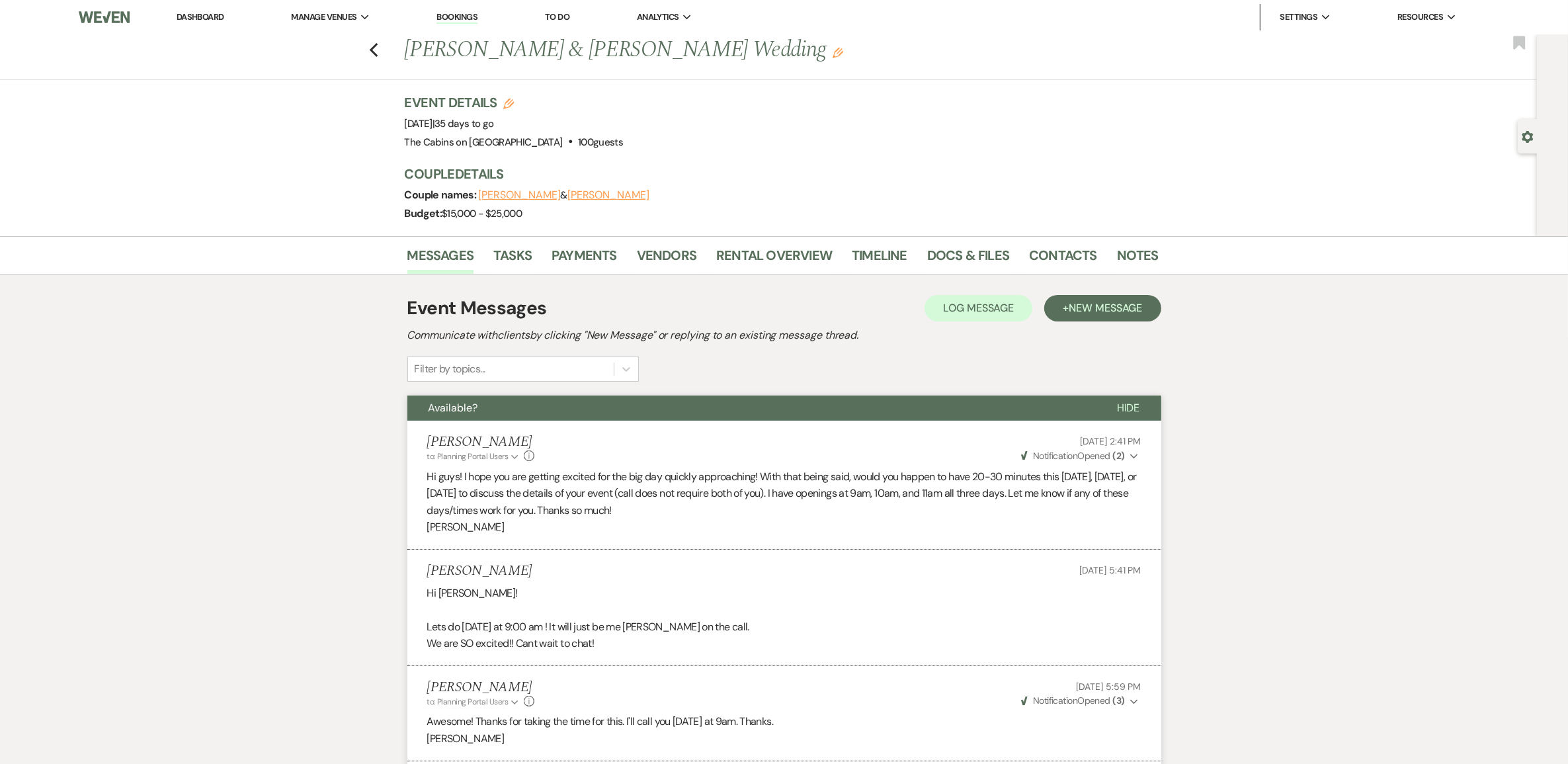
click at [216, 17] on link "Dashboard" at bounding box center [200, 17] width 48 height 11
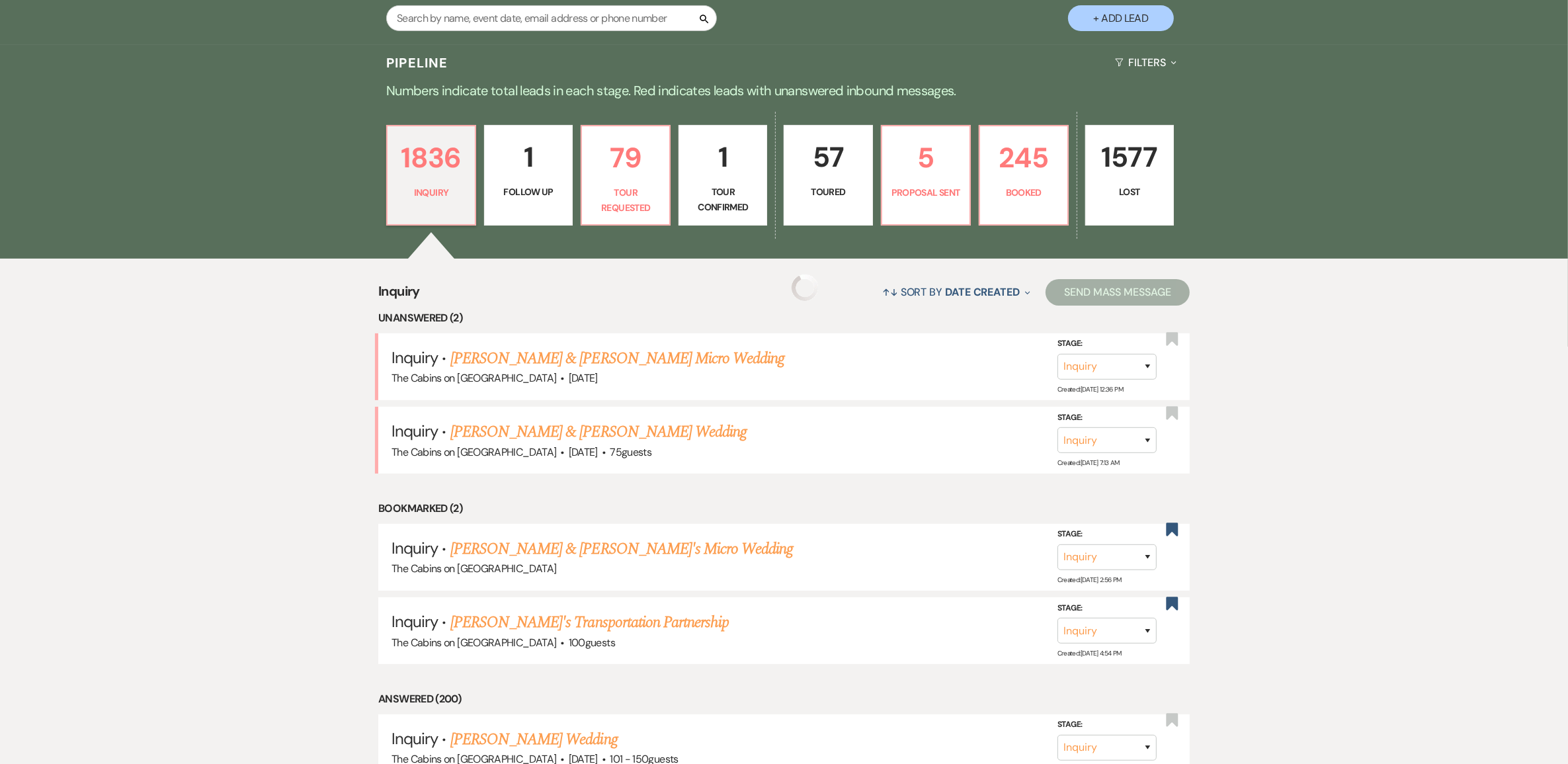
scroll to position [331, 0]
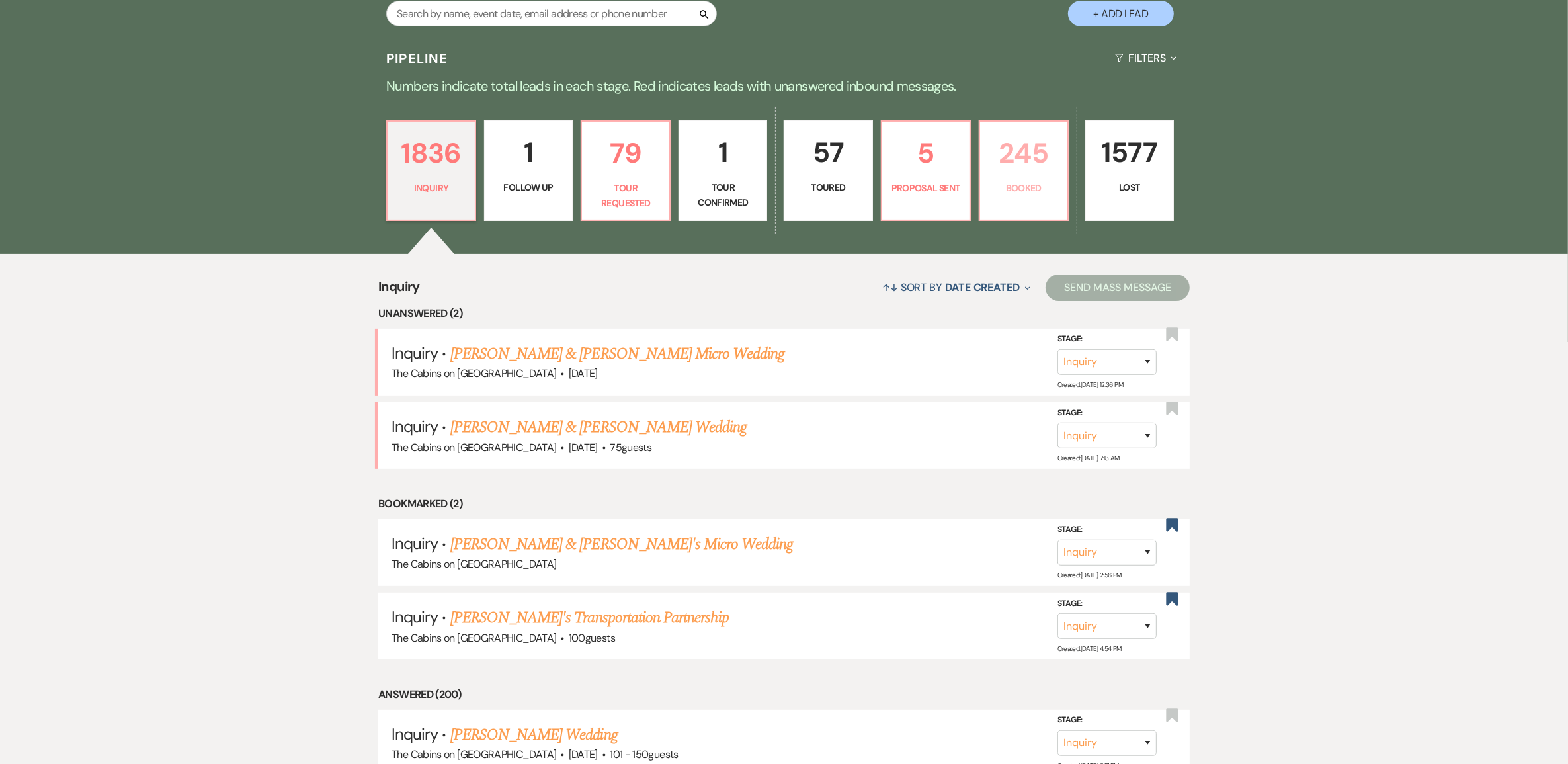
click at [1015, 175] on p "245" at bounding box center [1023, 153] width 71 height 44
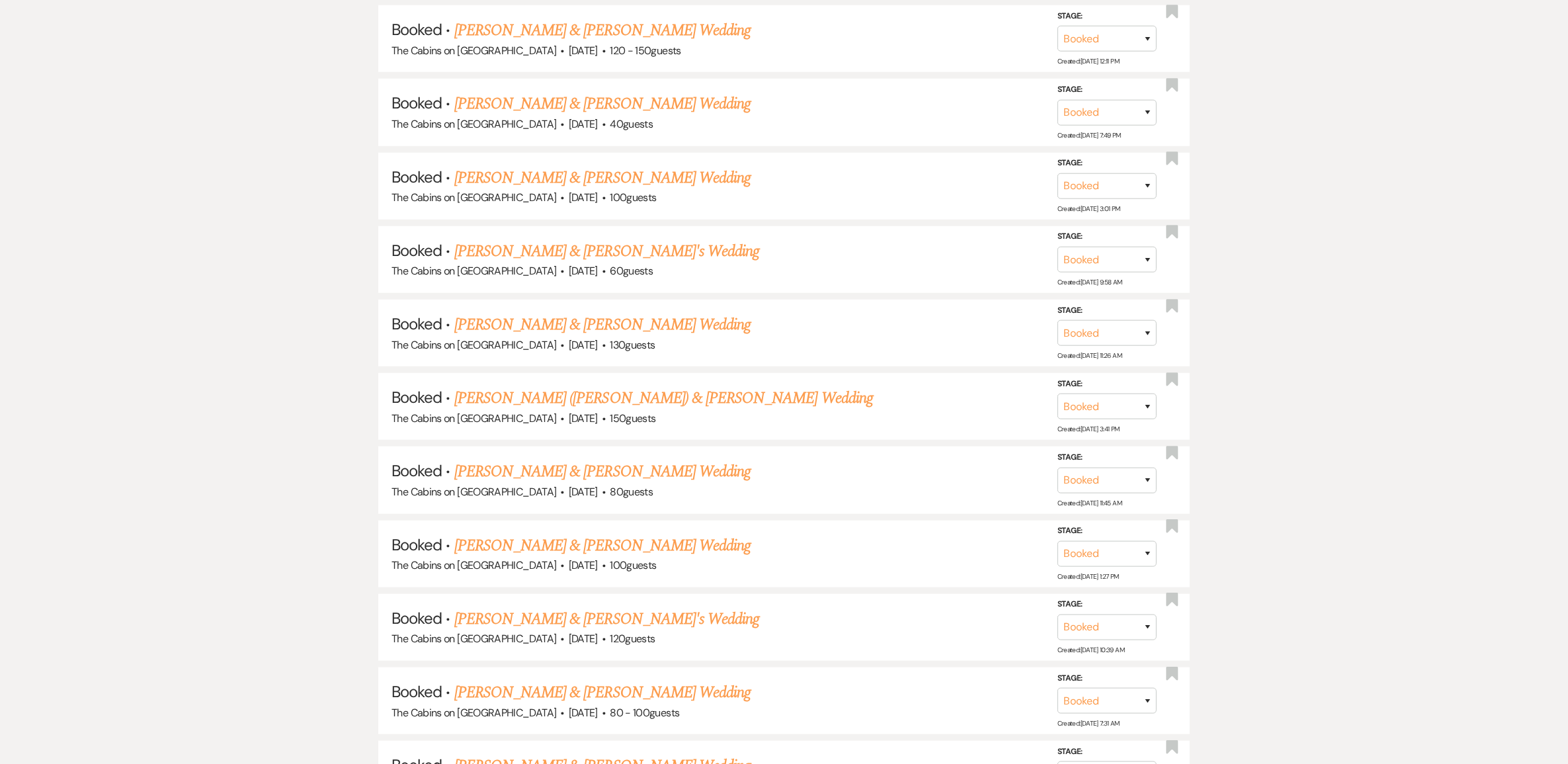
scroll to position [1405, 0]
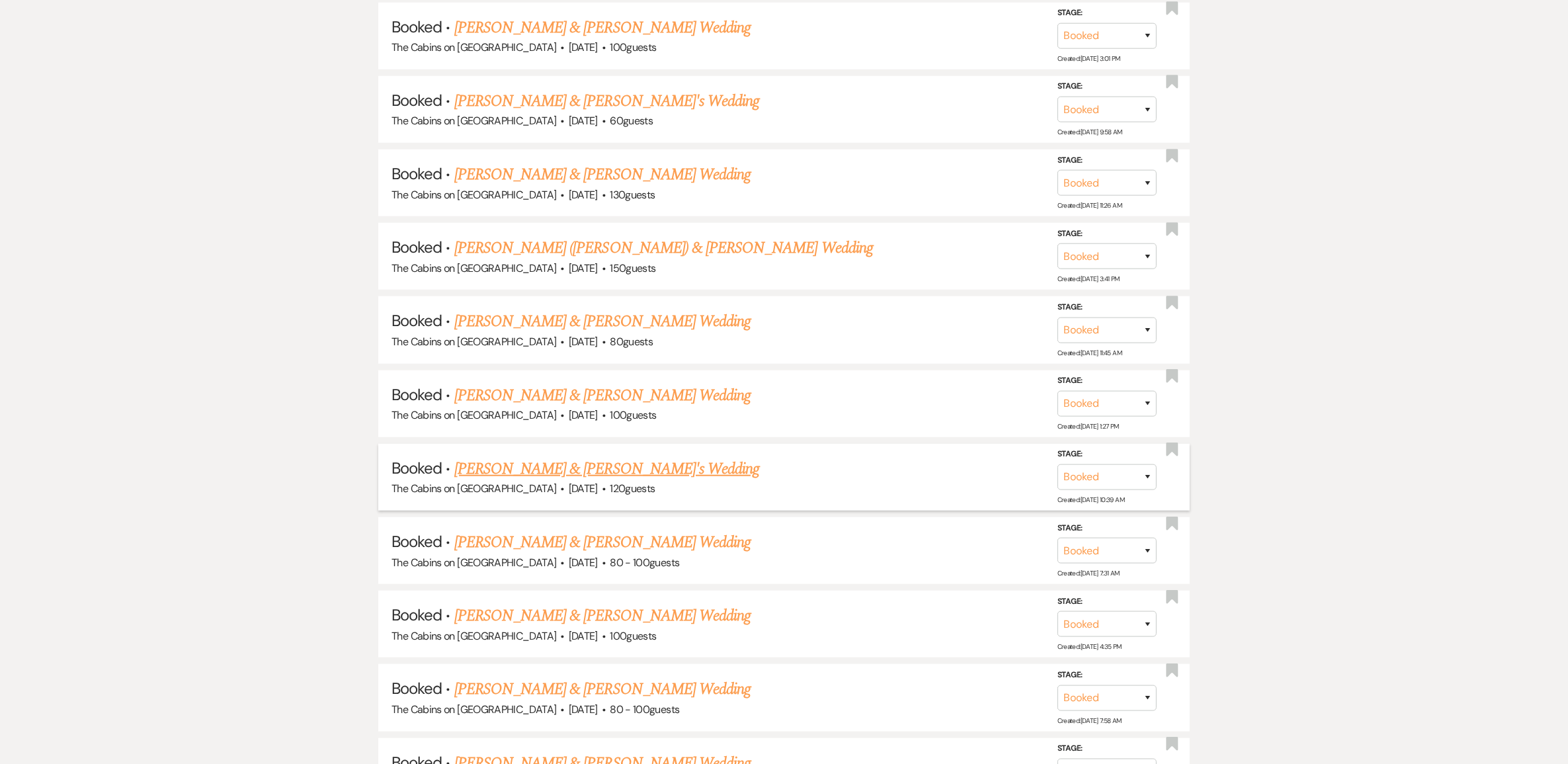
click at [609, 481] on link "[PERSON_NAME] & [PERSON_NAME]'s Wedding" at bounding box center [607, 468] width 306 height 23
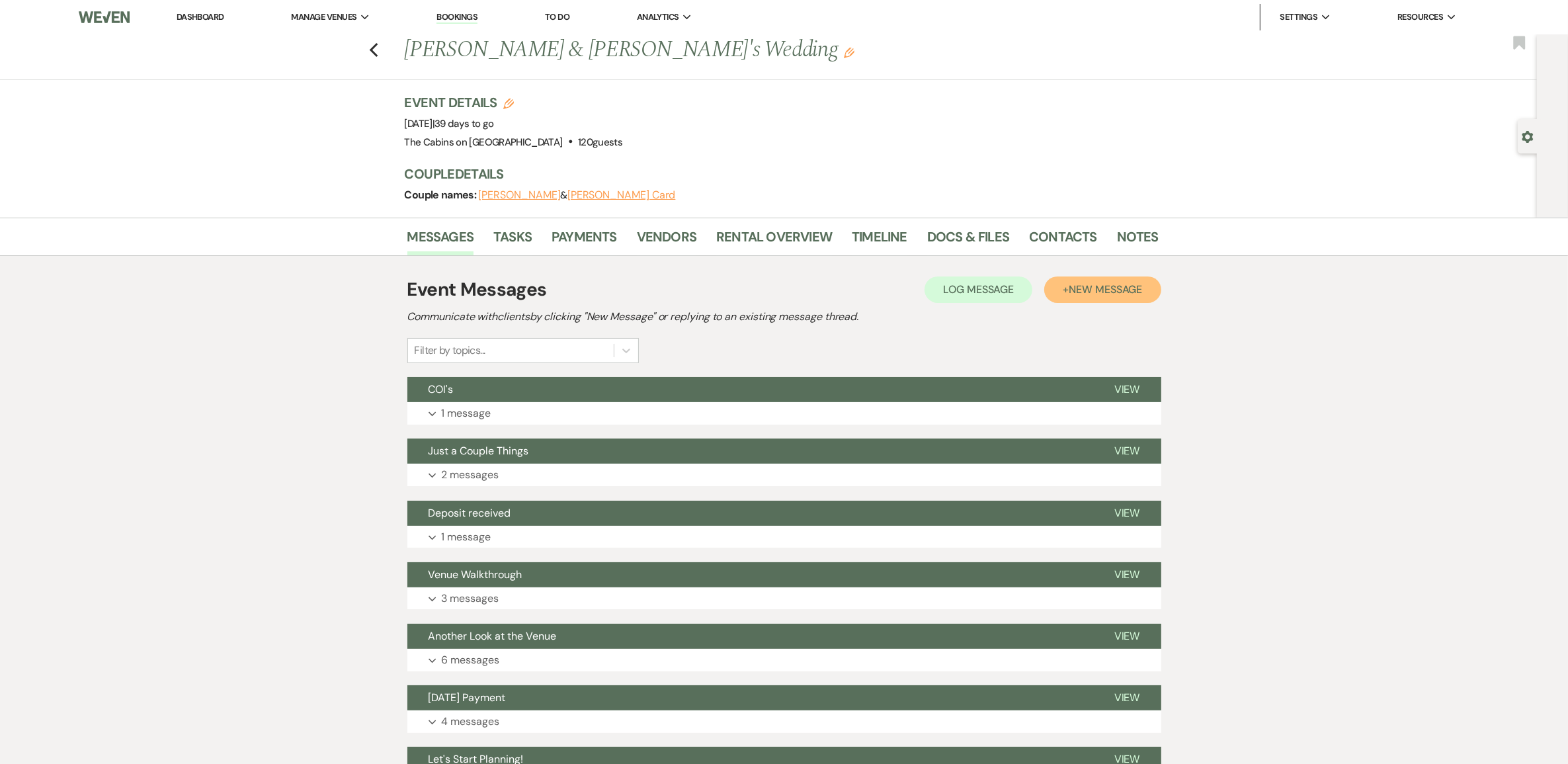
click at [1095, 296] on span "New Message" at bounding box center [1105, 289] width 73 height 14
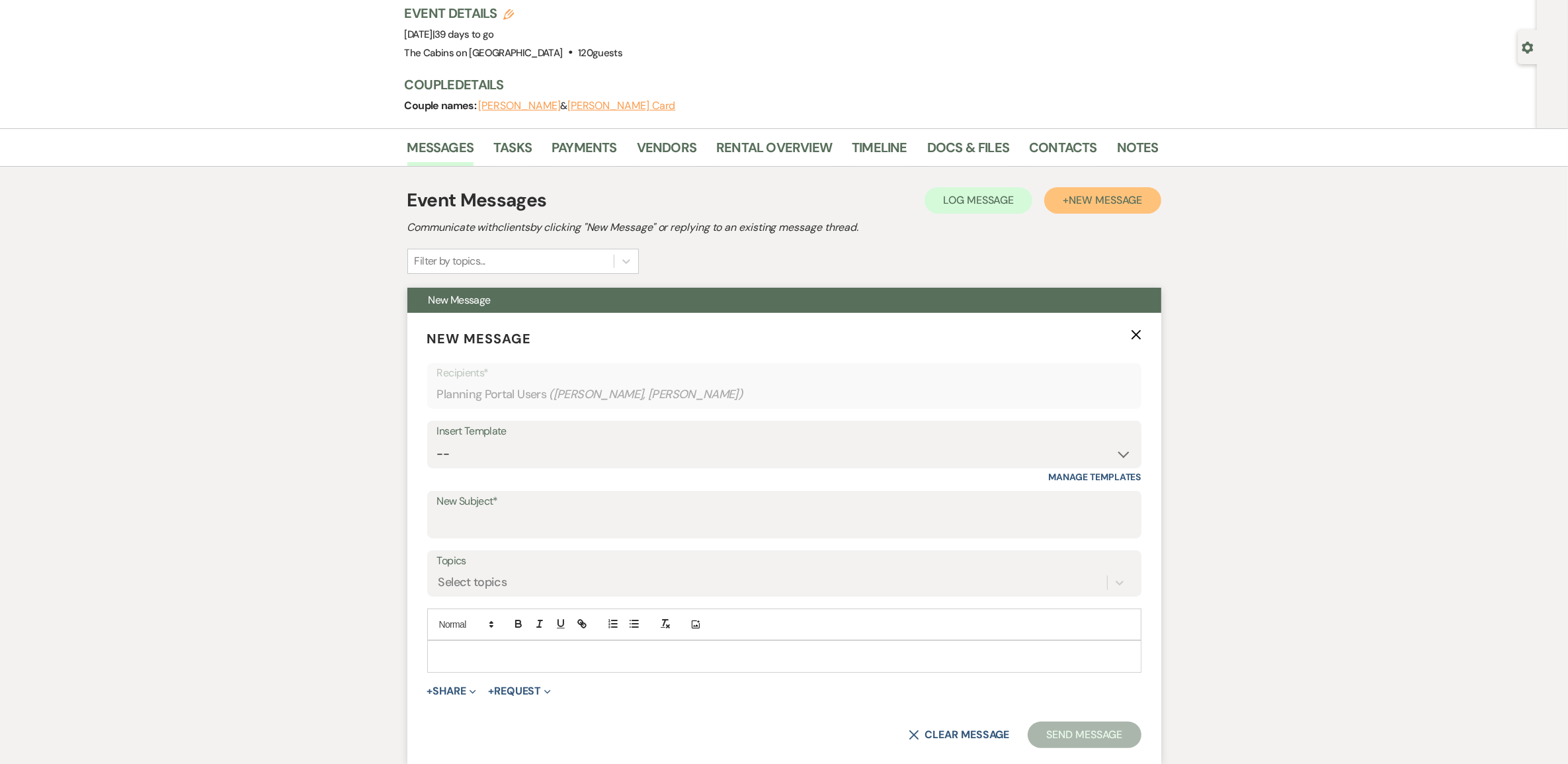
scroll to position [165, 0]
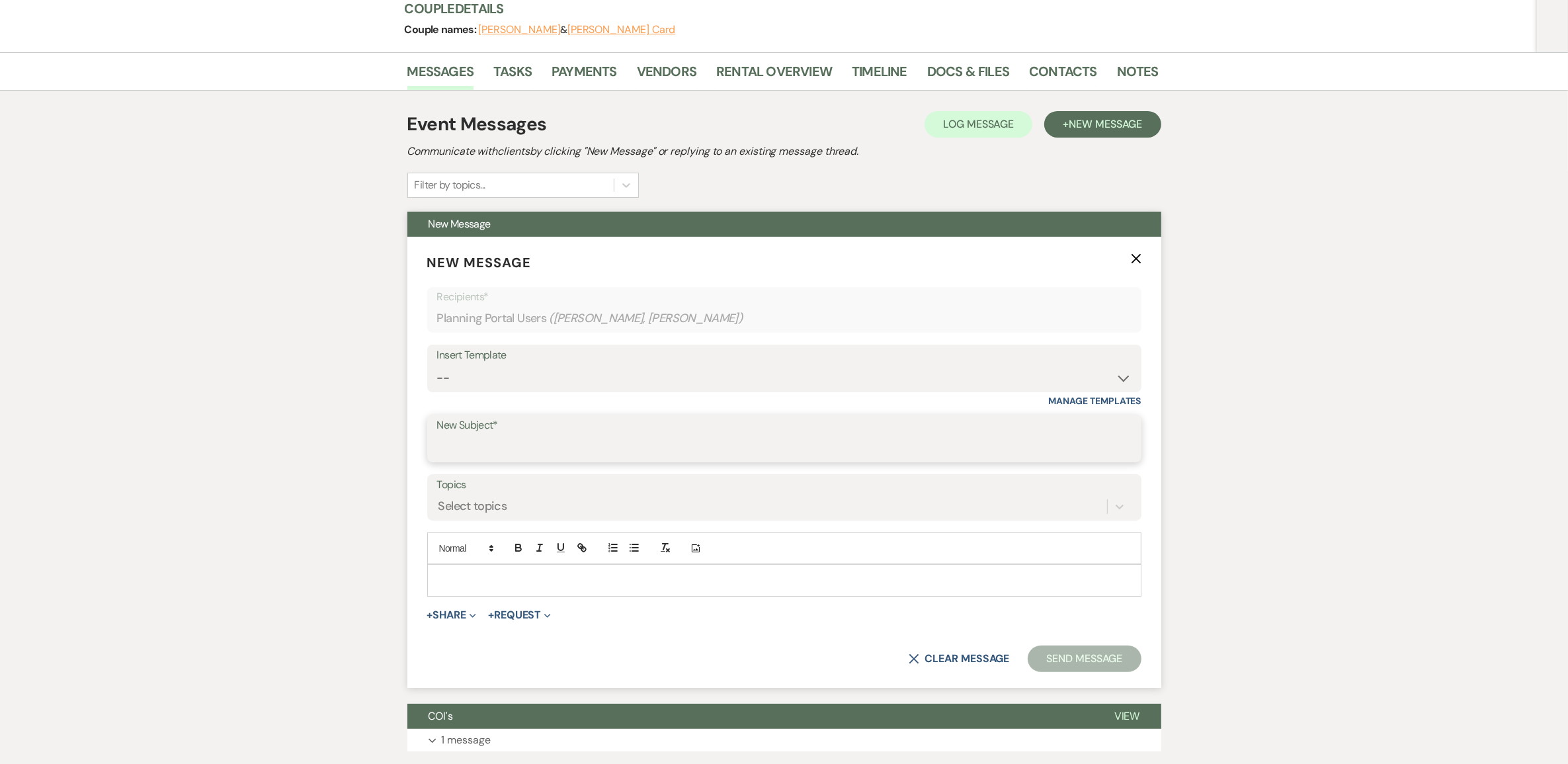
click at [512, 461] on input "New Subject*" at bounding box center [784, 448] width 694 height 25
type input "Available?"
click at [465, 588] on p "To enrich screen reader interactions, please activate Accessibility in Grammarl…" at bounding box center [784, 580] width 693 height 15
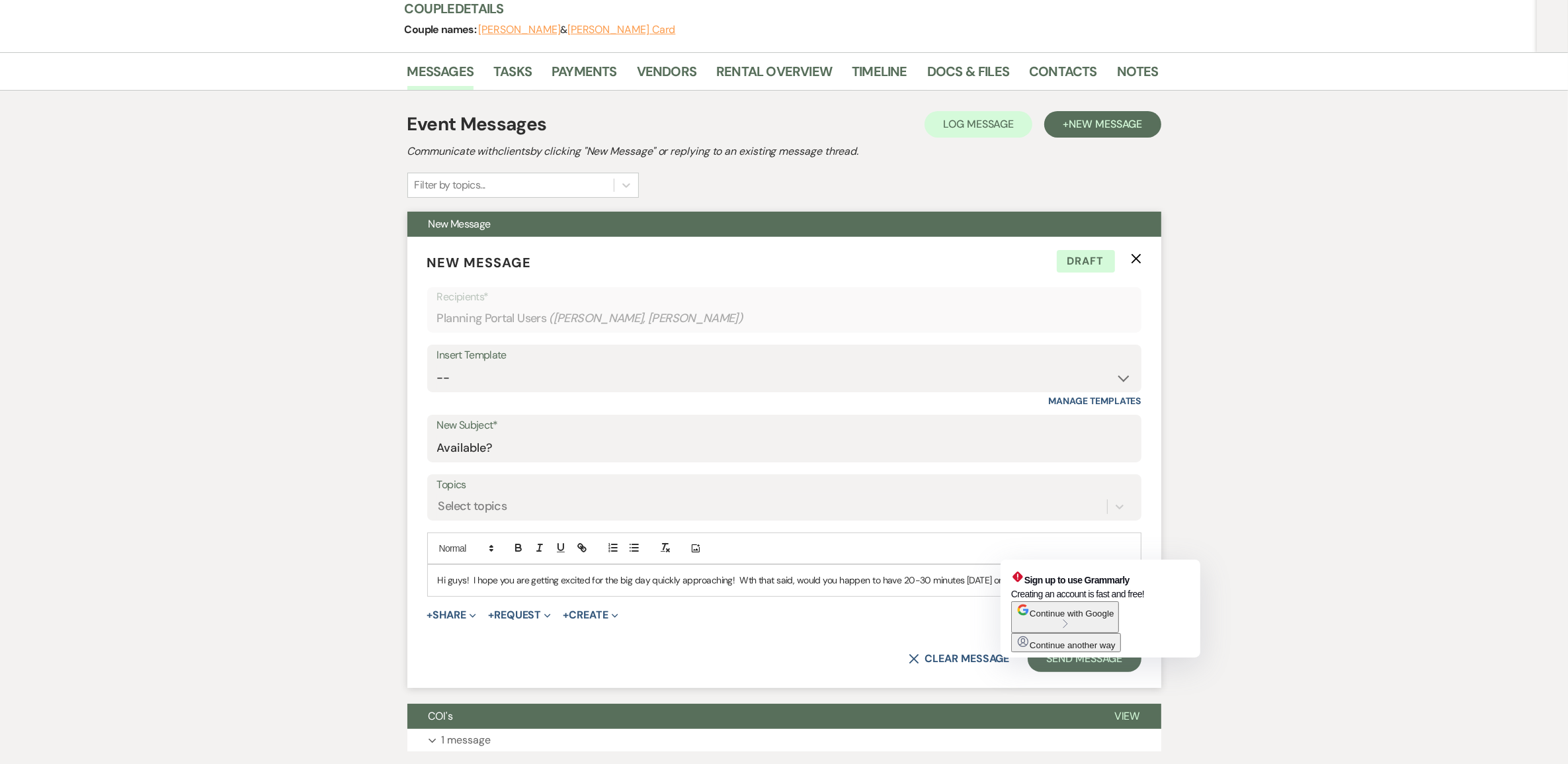
click at [1018, 588] on p "Hi guys! I hope you are getting excited for the big day quickly approaching! Wt…" at bounding box center [784, 580] width 693 height 15
click at [1095, 588] on div at bounding box center [1111, 578] width 37 height 21
click at [1072, 595] on div "Hi guys! I hope you are getting excited for the big day quickly approaching! Wt…" at bounding box center [784, 580] width 713 height 30
click at [1093, 588] on div at bounding box center [1111, 578] width 37 height 21
click at [1089, 588] on p "Hi guys! I hope you are getting excited for the big day quickly approaching! Wt…" at bounding box center [784, 580] width 693 height 15
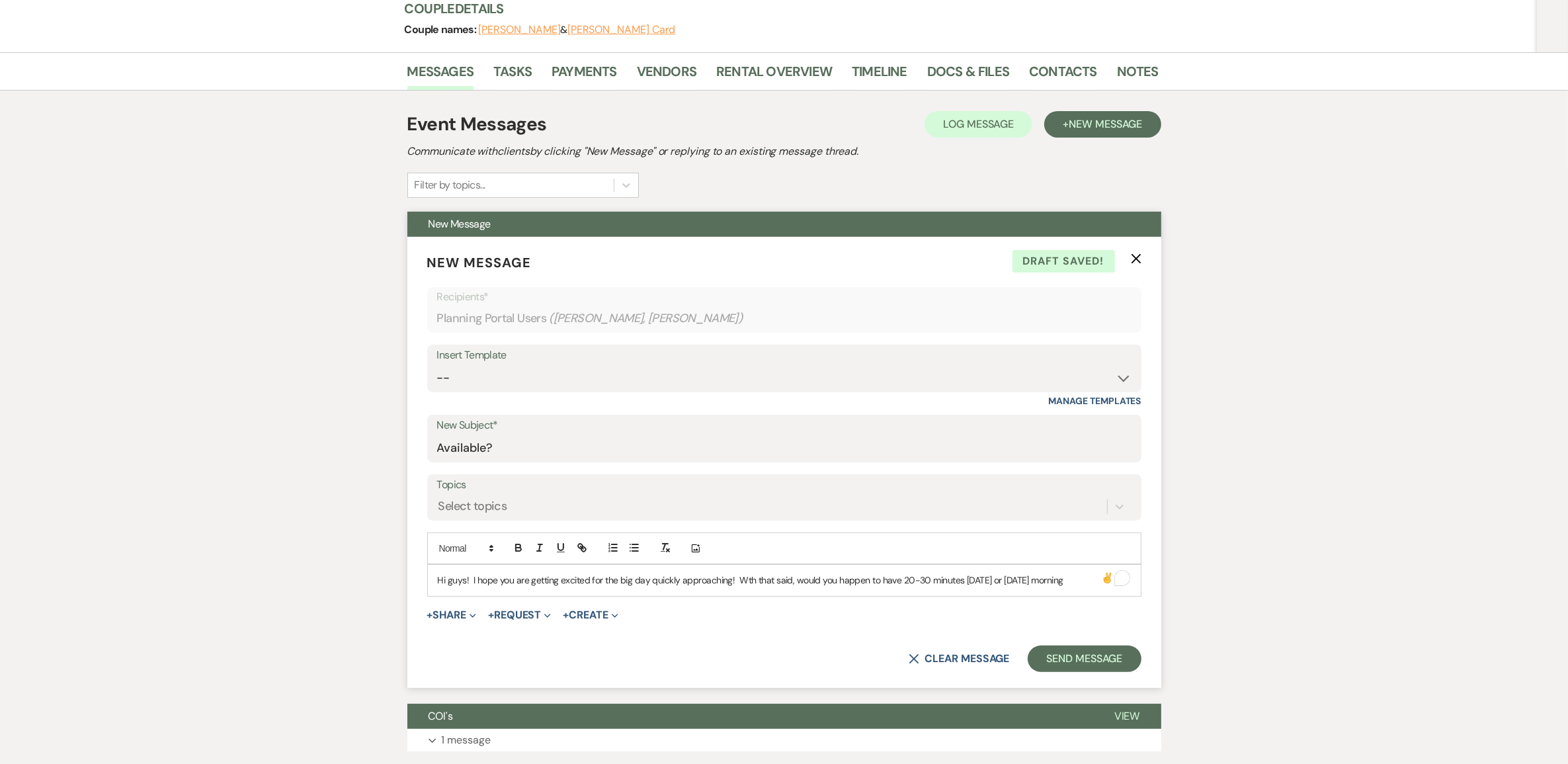
click at [1091, 588] on p "Hi guys! I hope you are getting excited for the big day quickly approaching! Wt…" at bounding box center [784, 580] width 693 height 15
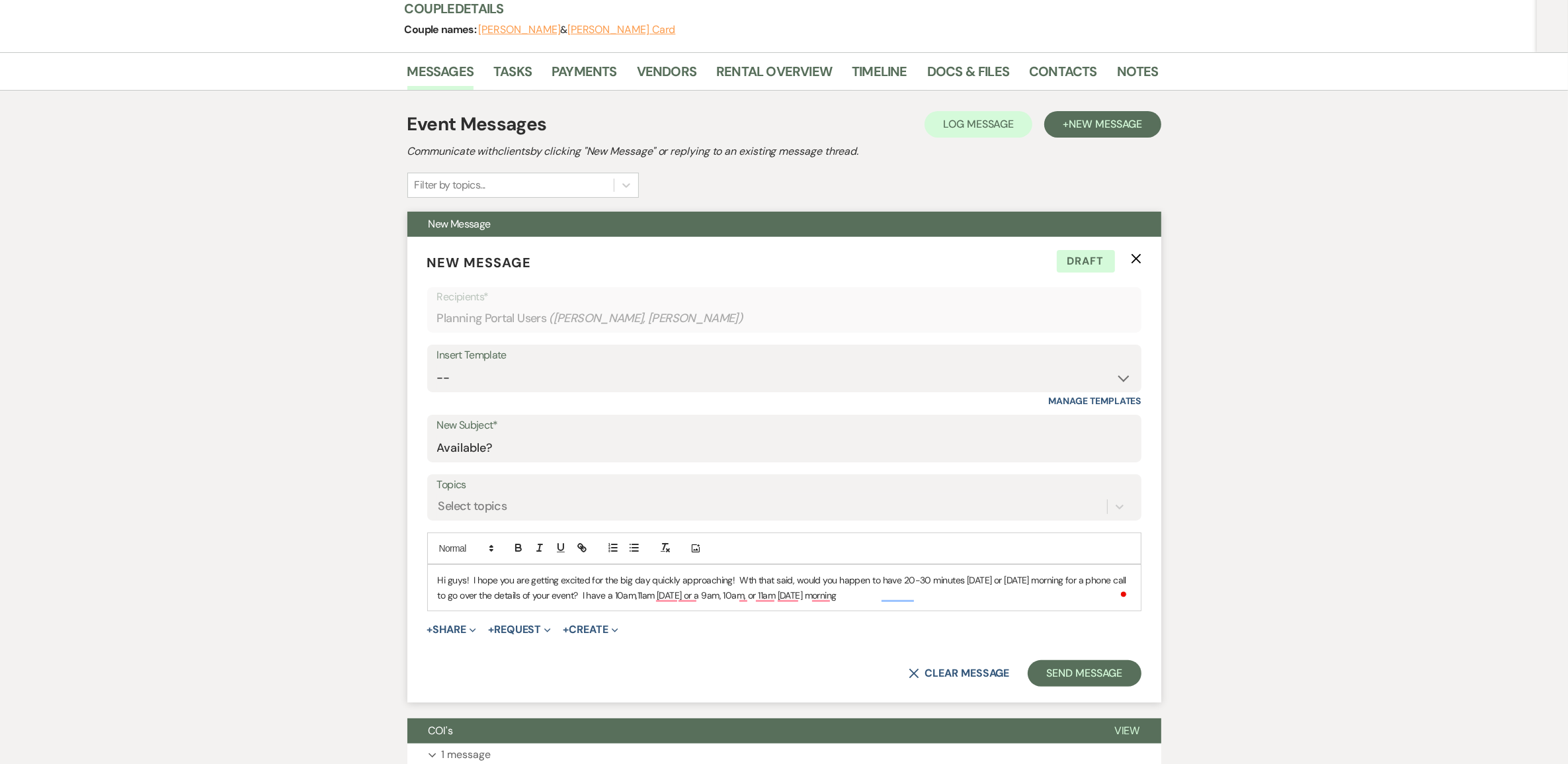
click at [652, 602] on p "Hi guys! I hope you are getting excited for the big day quickly approaching! Wt…" at bounding box center [784, 588] width 693 height 30
click at [738, 602] on p "Hi guys! I hope you are getting excited for the big day quickly approaching! Wt…" at bounding box center [784, 588] width 693 height 30
click at [807, 602] on p "Hi guys! I hope you are getting excited for the big day quickly approaching! Wt…" at bounding box center [784, 588] width 693 height 30
click at [957, 602] on p "Hi guys! I hope you are getting excited for the big day quickly approaching! Wt…" at bounding box center [784, 588] width 693 height 30
click at [791, 602] on p "Hi guys! I hope you are getting excited for the big day quickly approaching! Wt…" at bounding box center [784, 588] width 693 height 30
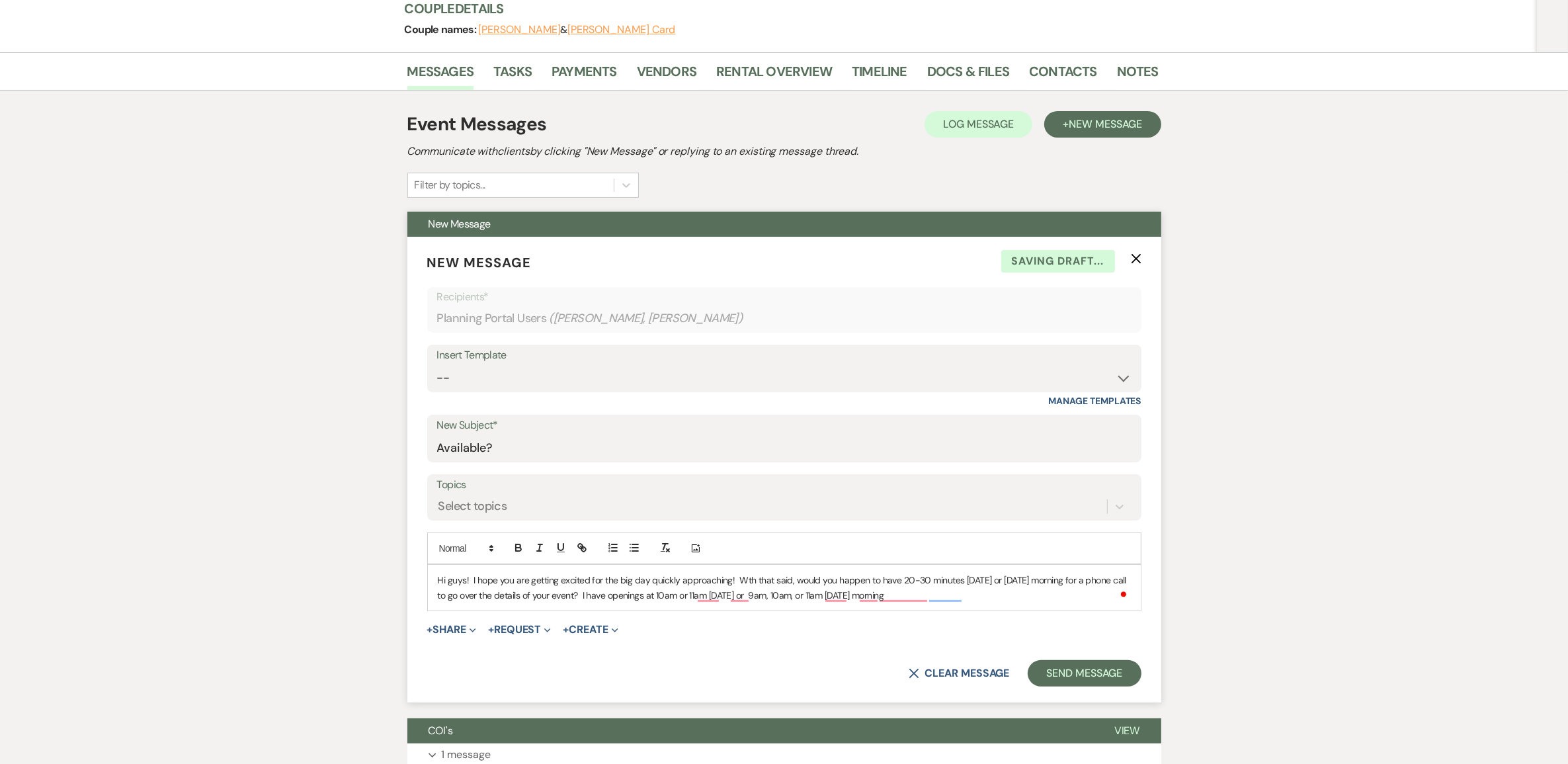
click at [972, 602] on p "Hi guys! I hope you are getting excited for the big day quickly approaching! Wt…" at bounding box center [784, 588] width 693 height 30
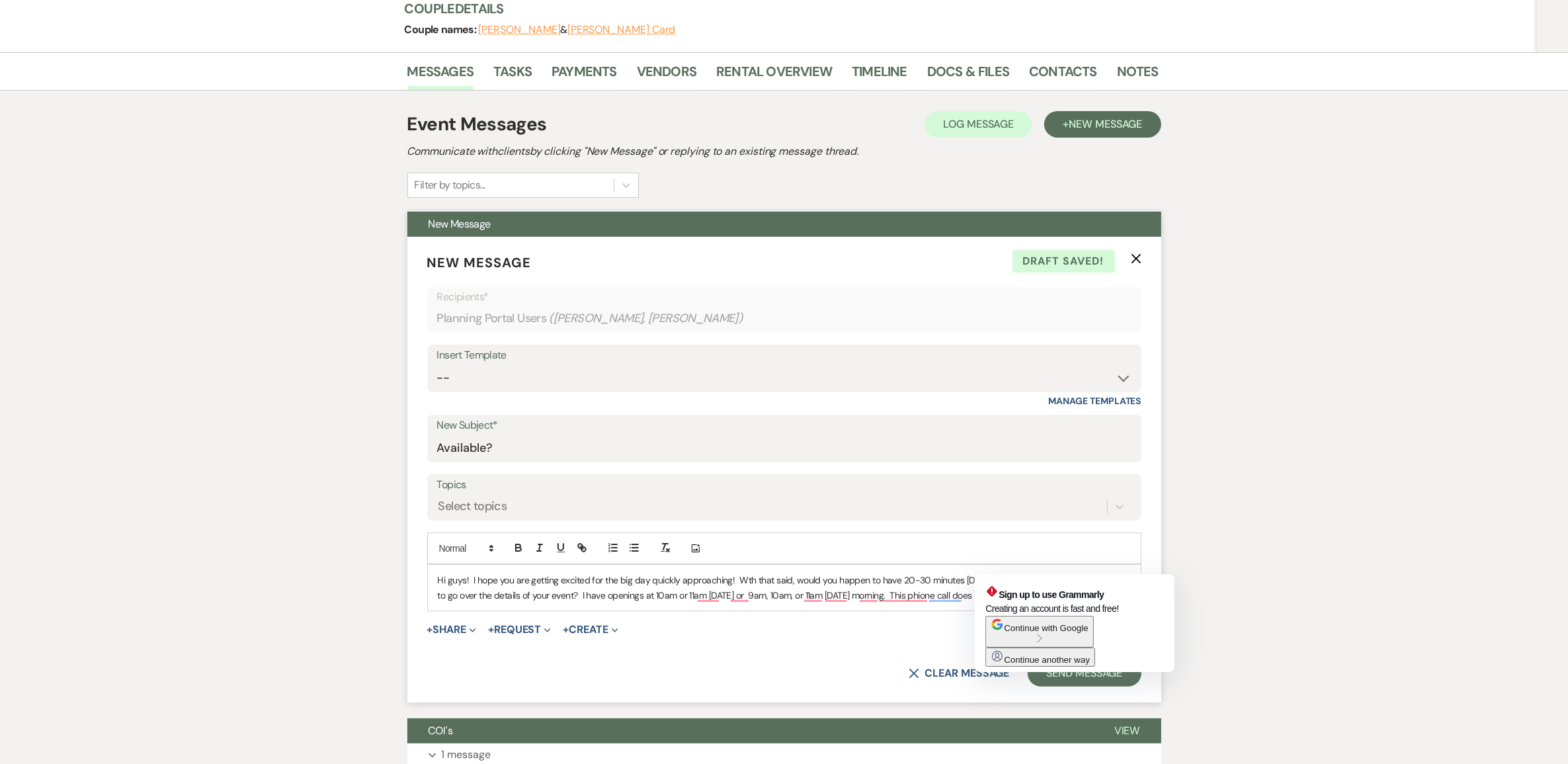
click at [997, 602] on p "Hi guys! I hope you are getting excited for the big day quickly approaching! Wt…" at bounding box center [784, 588] width 693 height 30
click at [463, 602] on p "Hi guys! I hope you are getting excited for the big day quickly approaching! Wt…" at bounding box center [784, 588] width 693 height 30
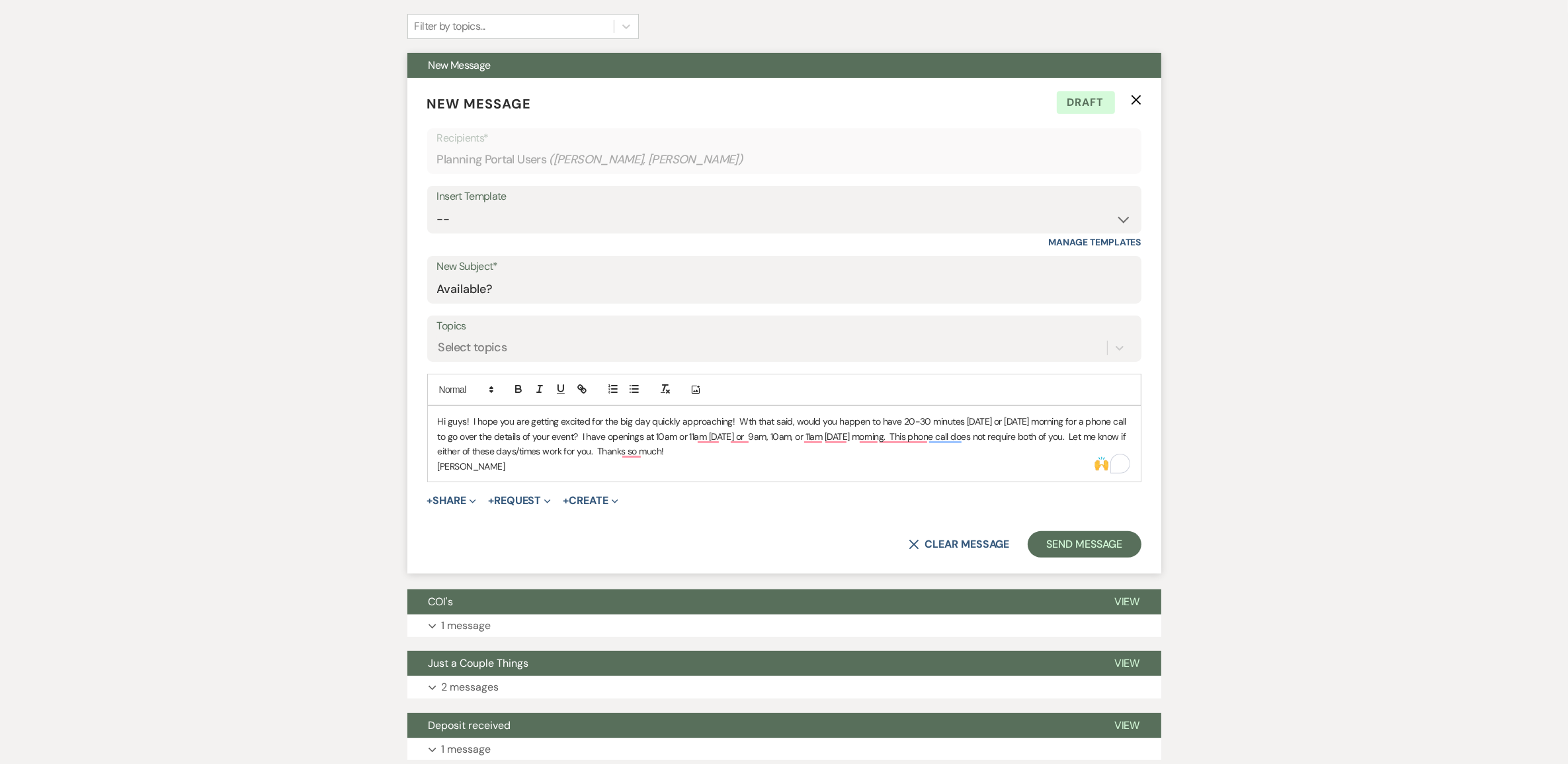
scroll to position [331, 0]
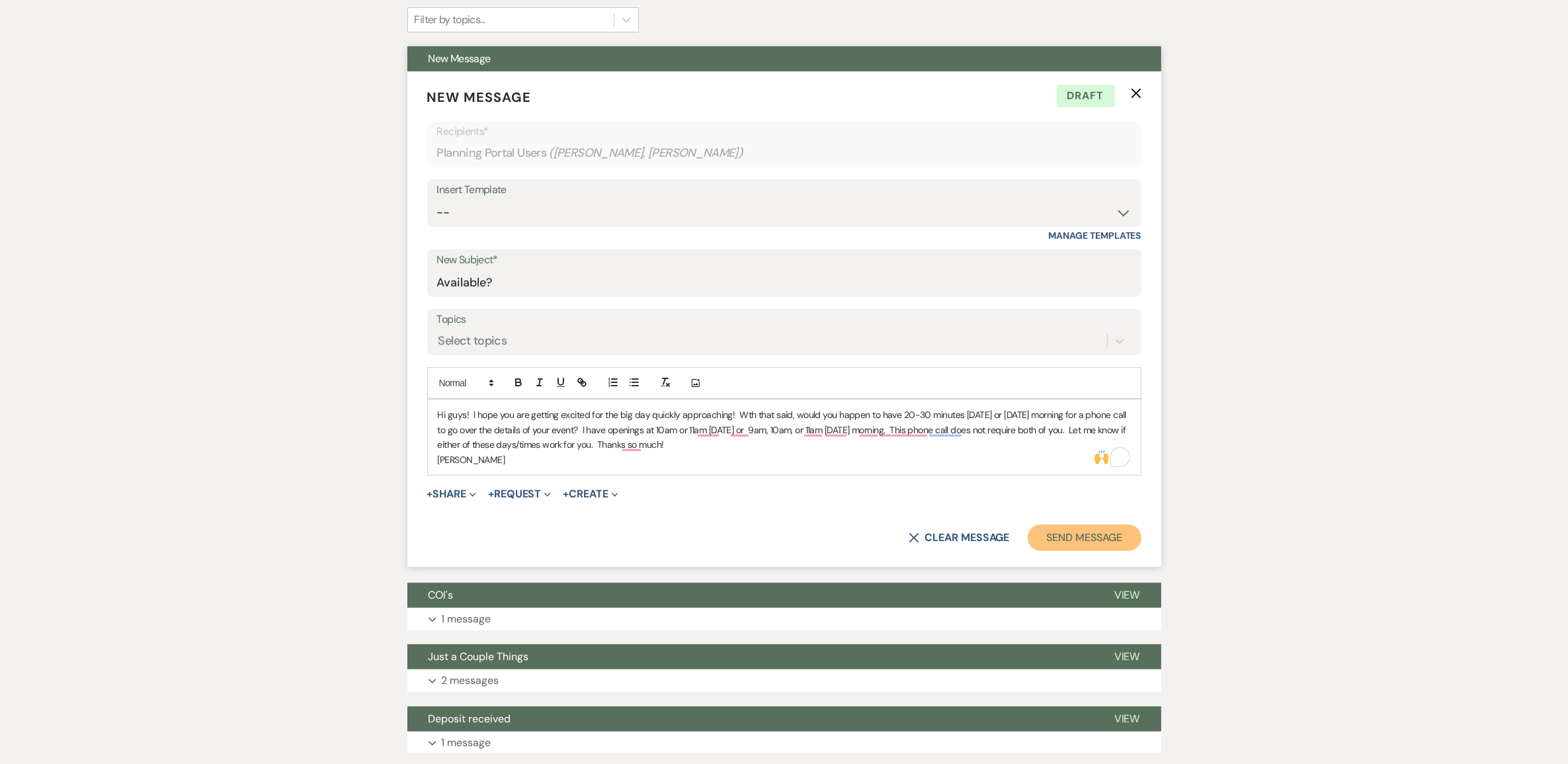
click at [1057, 551] on button "Send Message" at bounding box center [1084, 537] width 113 height 26
